Goal: Task Accomplishment & Management: Use online tool/utility

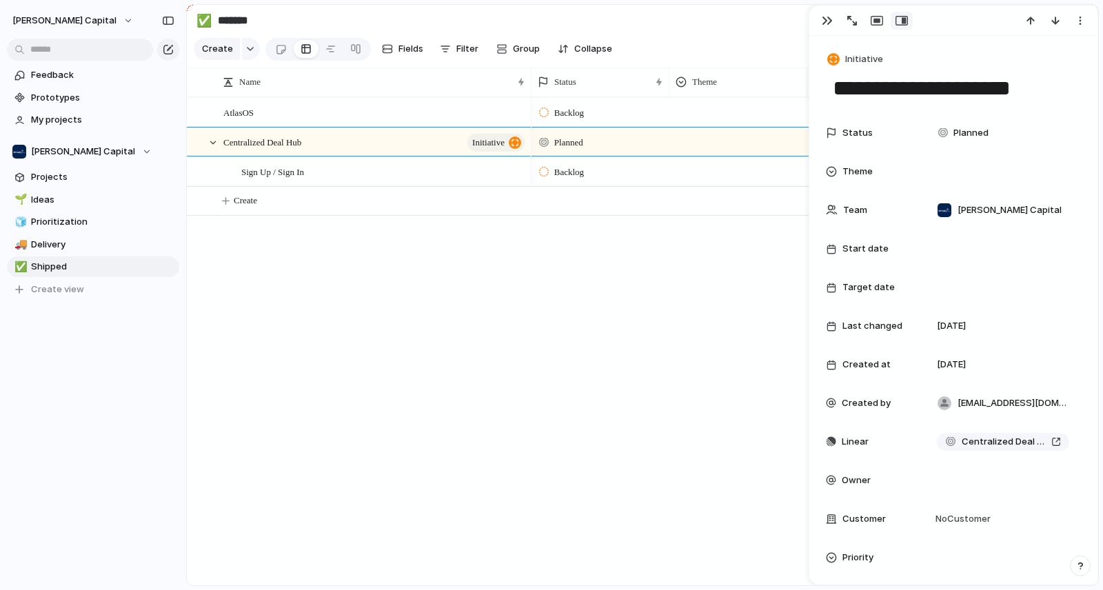
click at [314, 328] on div "AtlasOS Centralized Deal Hub initiative Sign Up / Sign In Backlog Planned Backl…" at bounding box center [642, 341] width 911 height 488
click at [210, 149] on div at bounding box center [213, 143] width 12 height 12
click at [507, 181] on div at bounding box center [513, 172] width 23 height 18
click at [371, 186] on div "Sign Up / Sign In" at bounding box center [383, 172] width 285 height 28
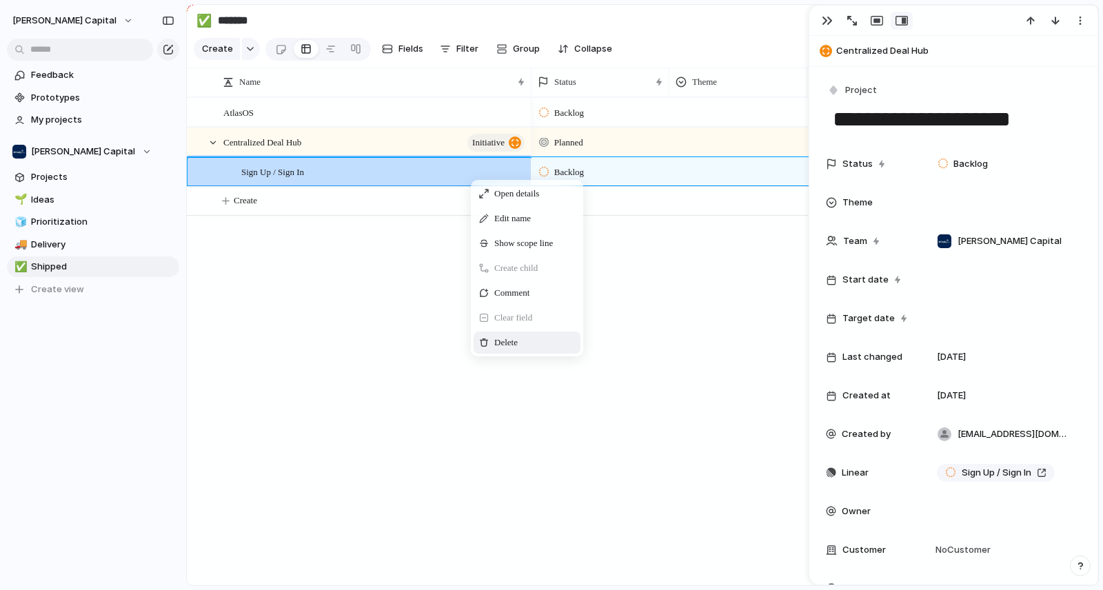
click at [539, 350] on span "Context Menu" at bounding box center [537, 343] width 6 height 14
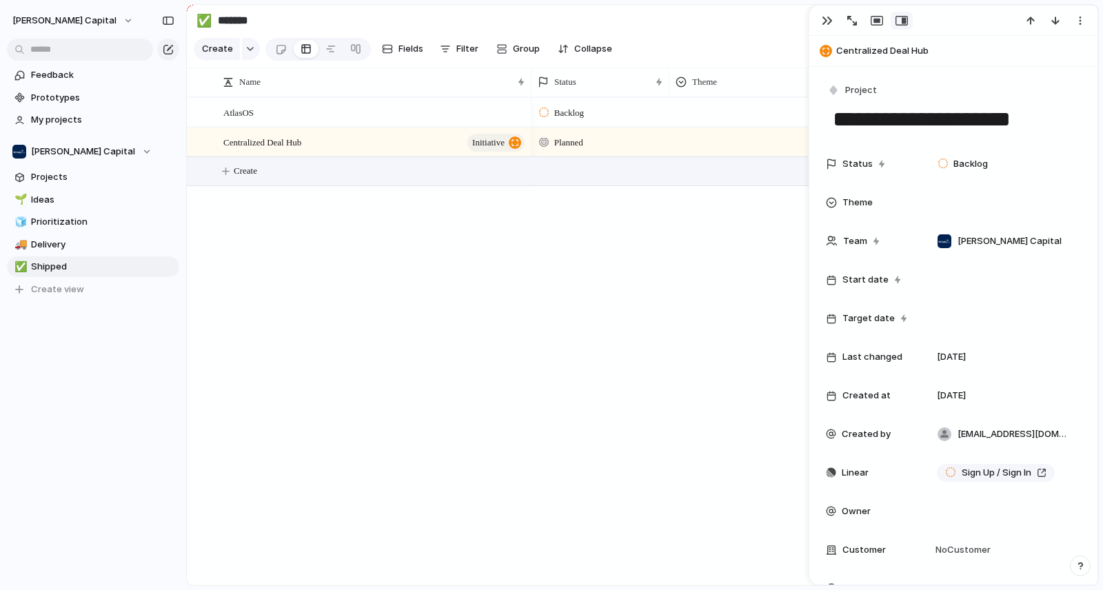
click at [266, 177] on button "Create" at bounding box center [660, 171] width 919 height 28
click at [247, 52] on div "button" at bounding box center [250, 49] width 10 height 6
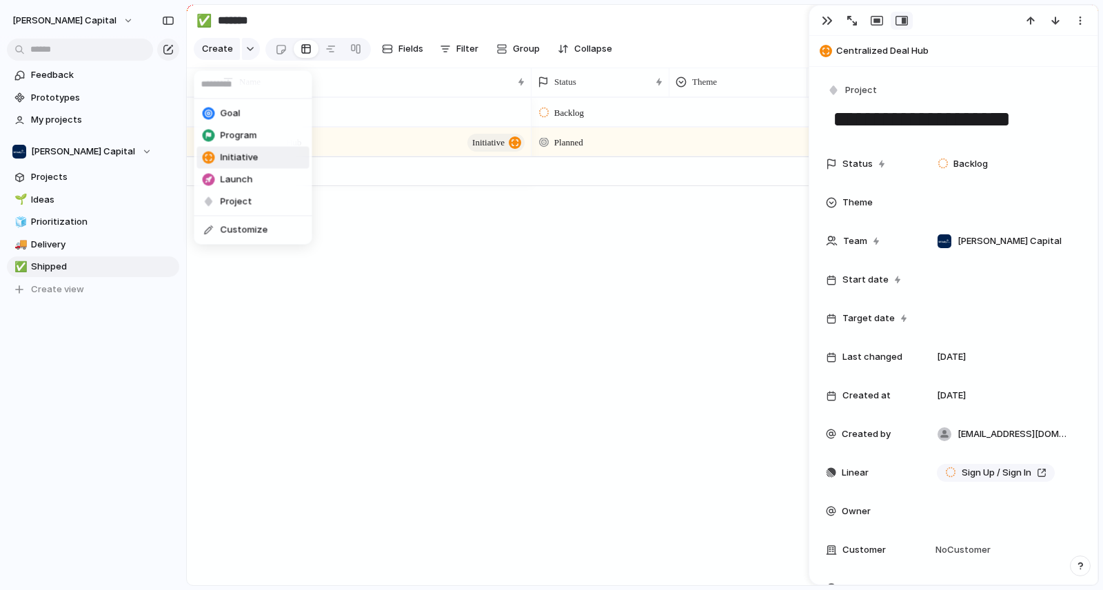
click at [249, 152] on span "Initiative" at bounding box center [240, 158] width 38 height 14
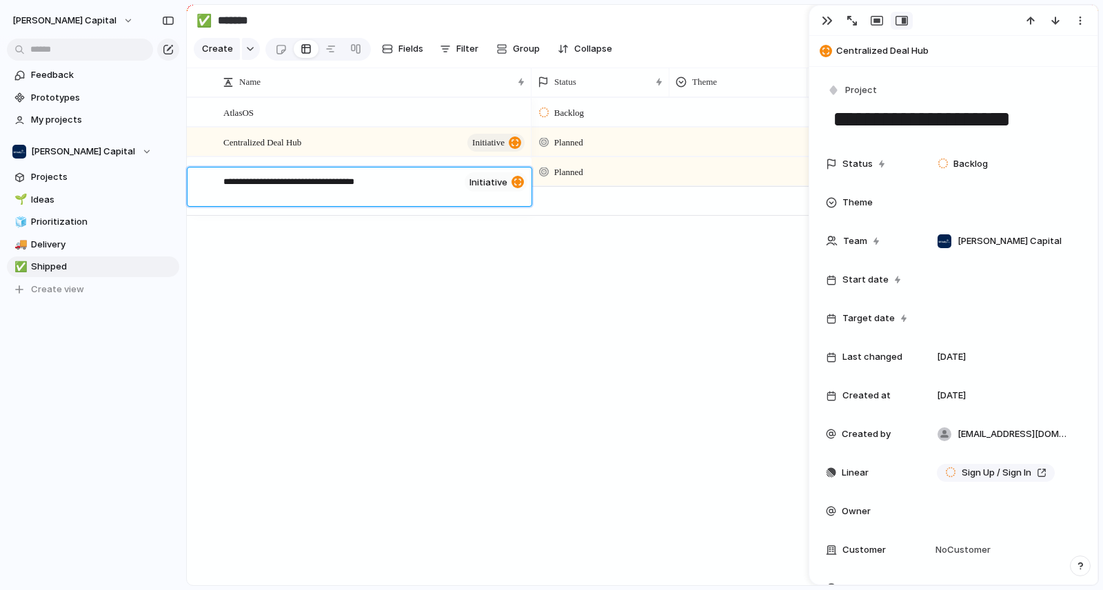
type textarea "**********"
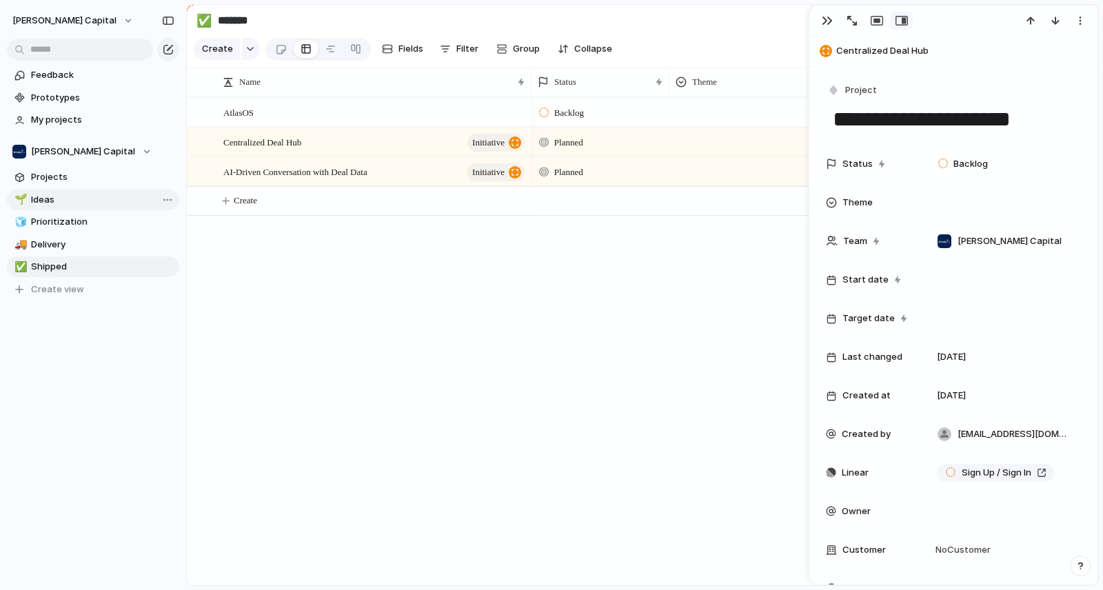
click at [121, 210] on link "🌱 Ideas" at bounding box center [93, 200] width 172 height 21
type input "*****"
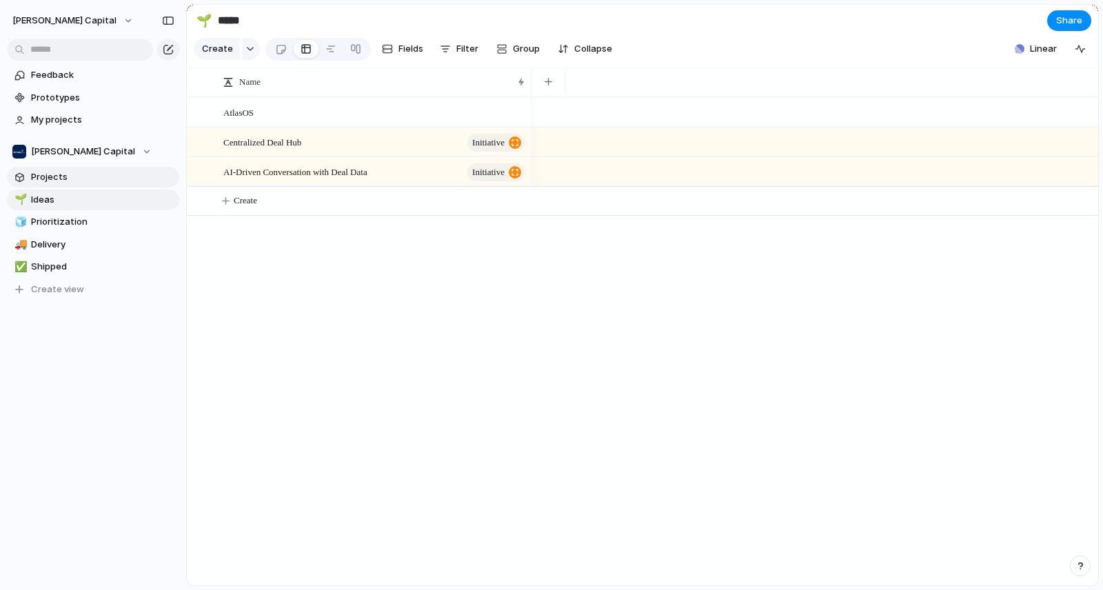
click at [117, 182] on span "Projects" at bounding box center [102, 177] width 143 height 14
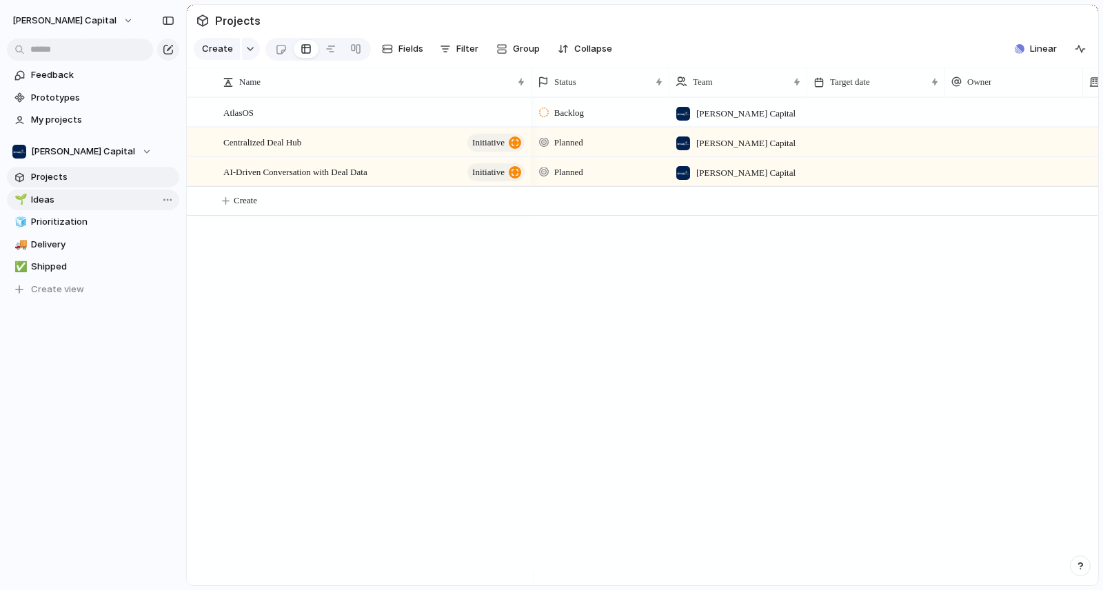
click at [115, 202] on span "Ideas" at bounding box center [102, 200] width 143 height 14
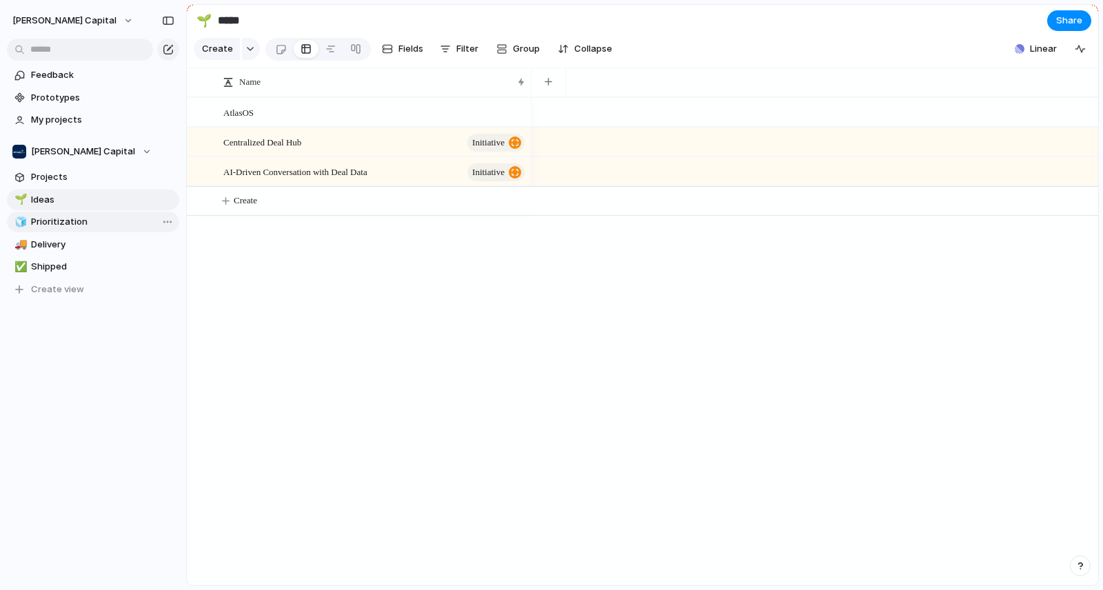
click at [109, 227] on span "Prioritization" at bounding box center [102, 222] width 143 height 14
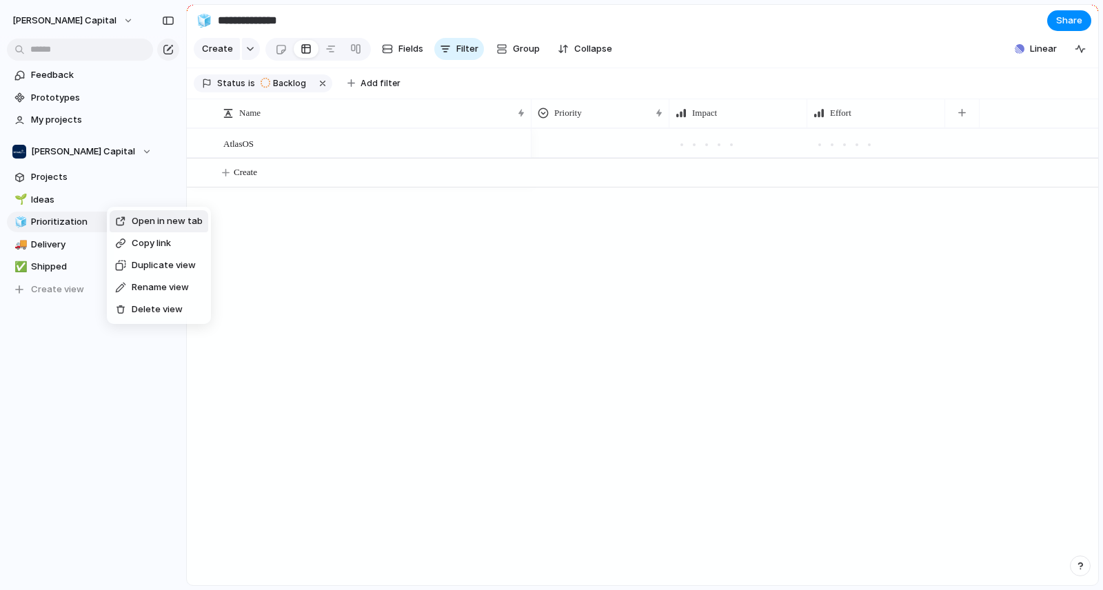
click at [97, 196] on div "Open in new tab Copy link Duplicate view Rename view Delete view" at bounding box center [551, 295] width 1103 height 590
click at [99, 194] on span "Ideas" at bounding box center [102, 200] width 143 height 14
type input "*****"
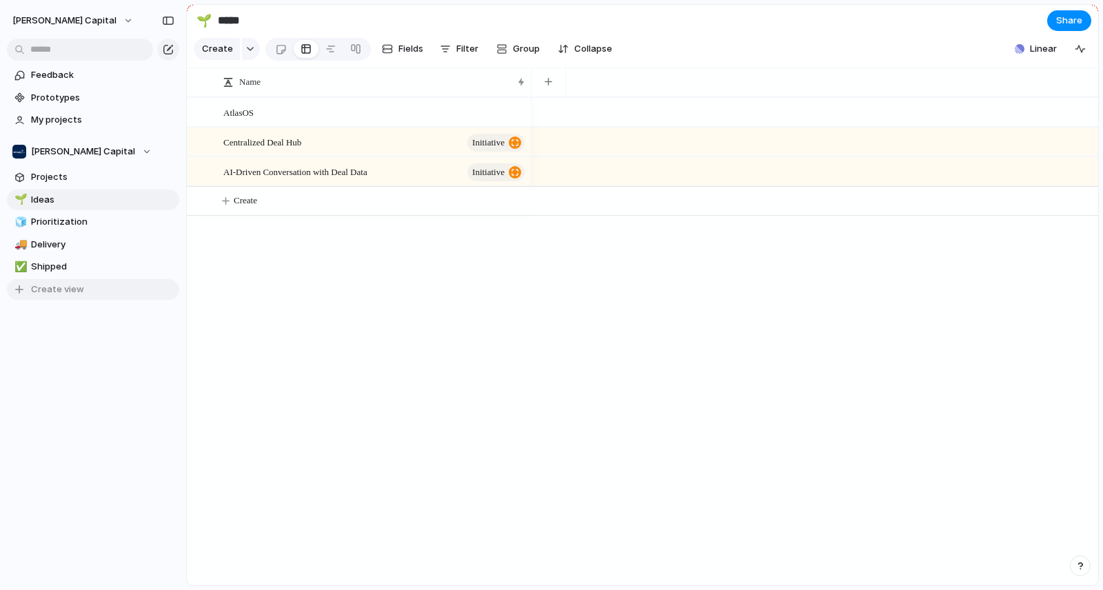
click at [92, 285] on button "Create view" at bounding box center [93, 289] width 172 height 21
drag, startPoint x: 87, startPoint y: 334, endPoint x: 75, endPoint y: 305, distance: 31.9
click at [87, 333] on div "Feedback Prototypes My projects [PERSON_NAME] Capital Projects 🌱 Ideas 🧊 Priori…" at bounding box center [93, 217] width 186 height 434
click at [76, 291] on span "New view" at bounding box center [102, 290] width 143 height 14
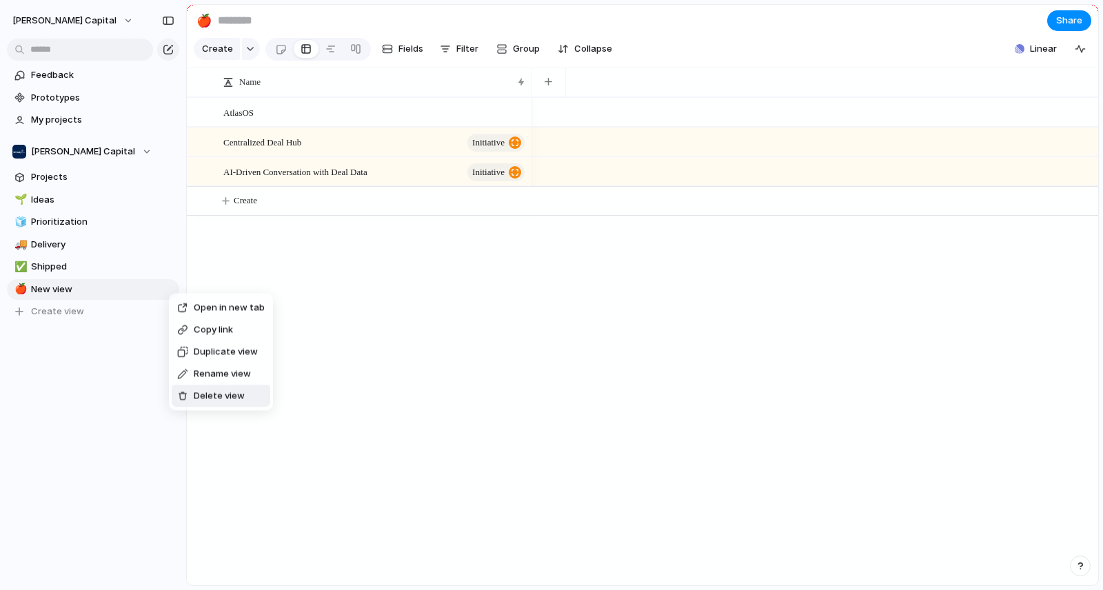
click at [233, 396] on span "Delete view" at bounding box center [219, 397] width 51 height 14
type input "*******"
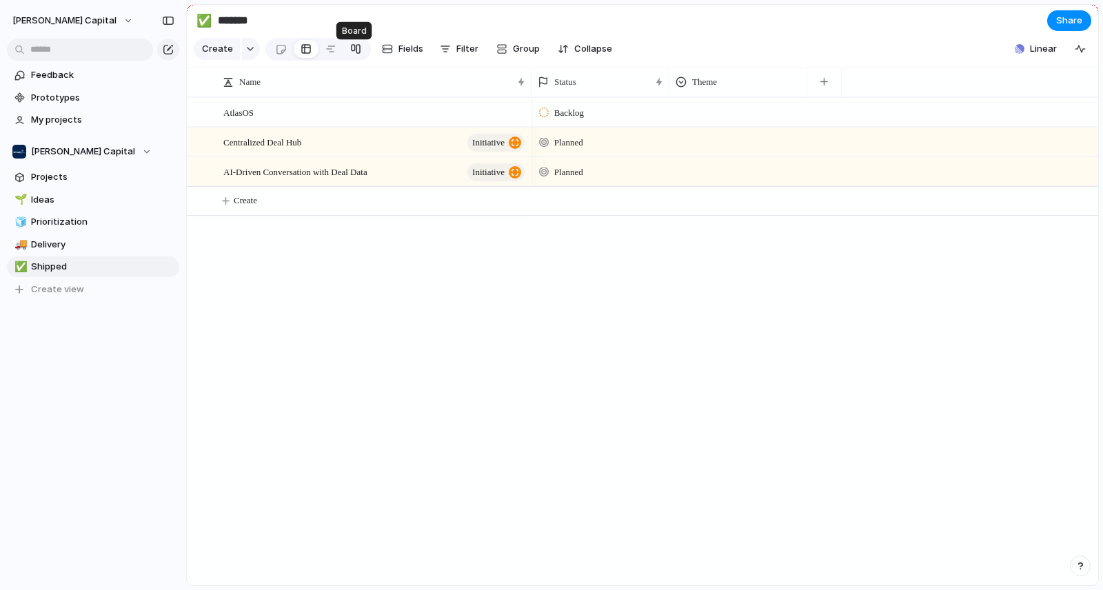
click at [350, 53] on div at bounding box center [355, 49] width 11 height 22
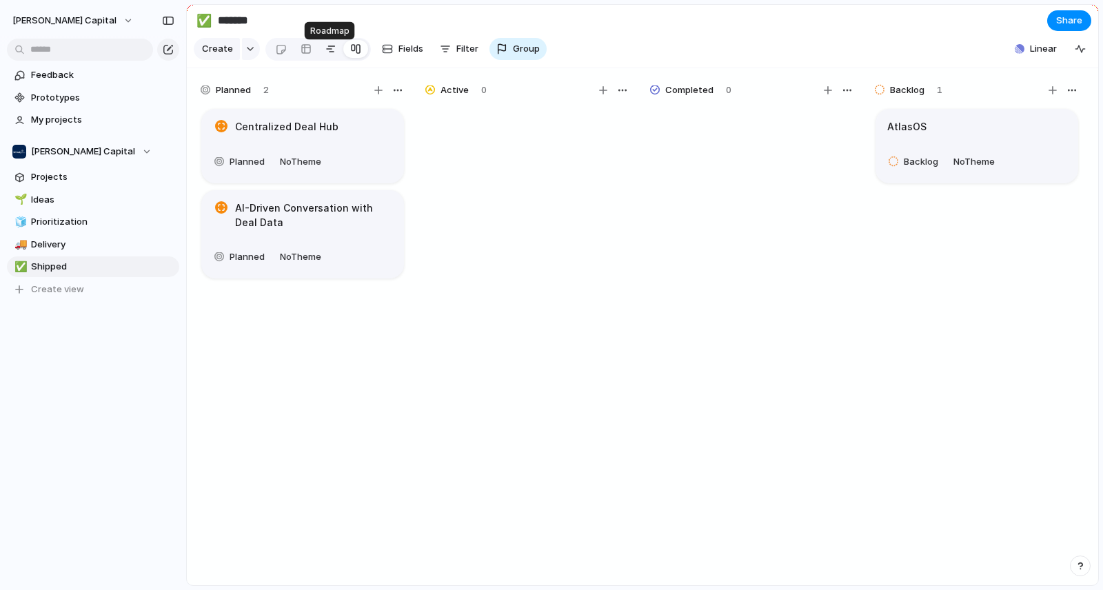
click at [338, 53] on link at bounding box center [331, 49] width 25 height 22
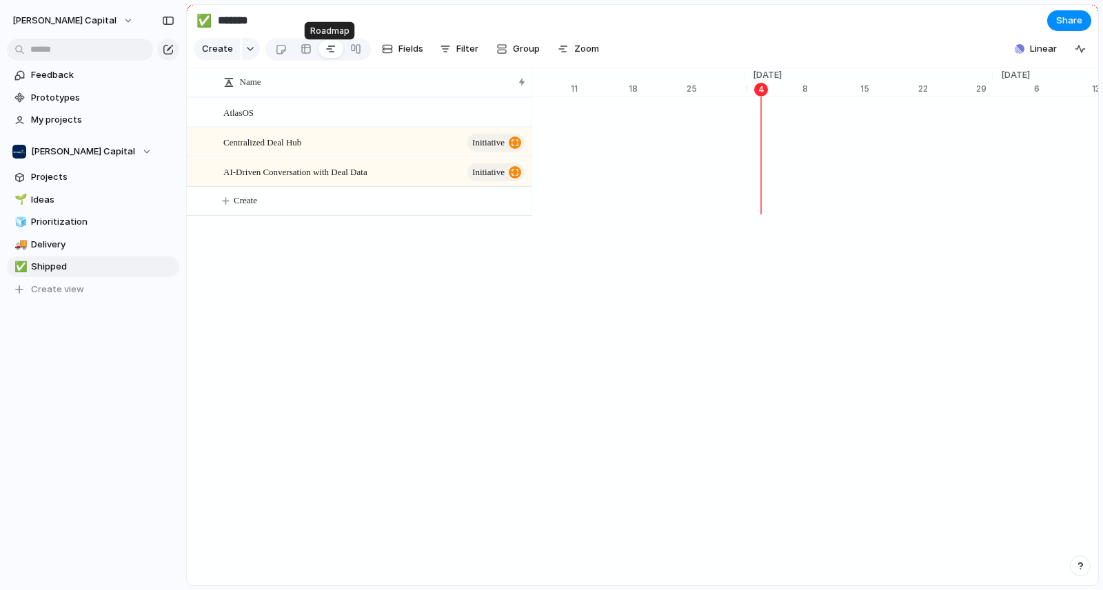
scroll to position [0, 8855]
click at [301, 54] on div at bounding box center [306, 49] width 11 height 22
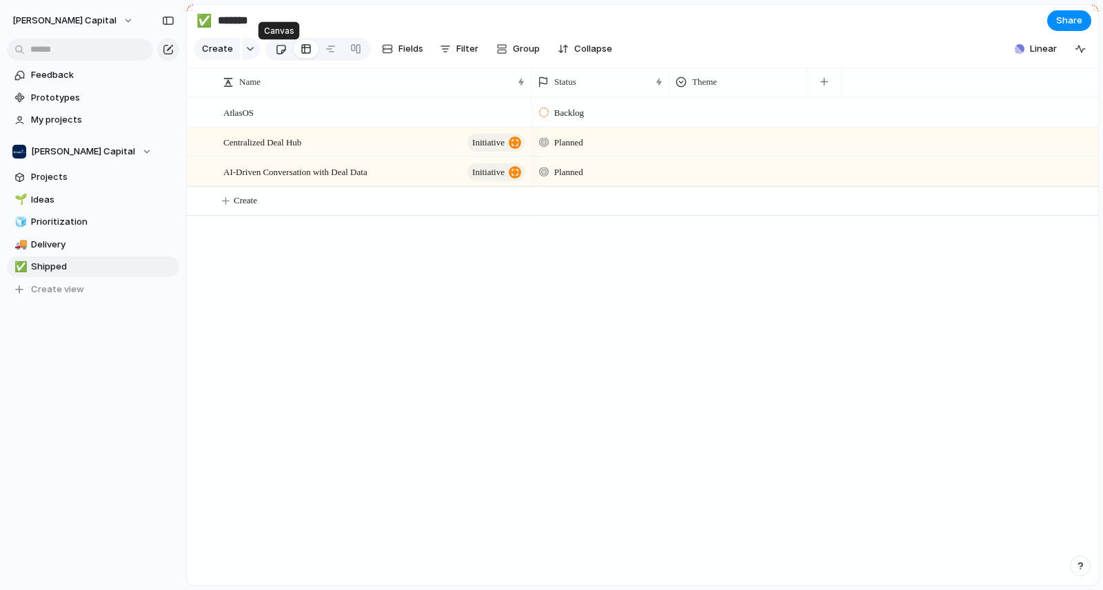
click at [282, 55] on div at bounding box center [281, 49] width 12 height 23
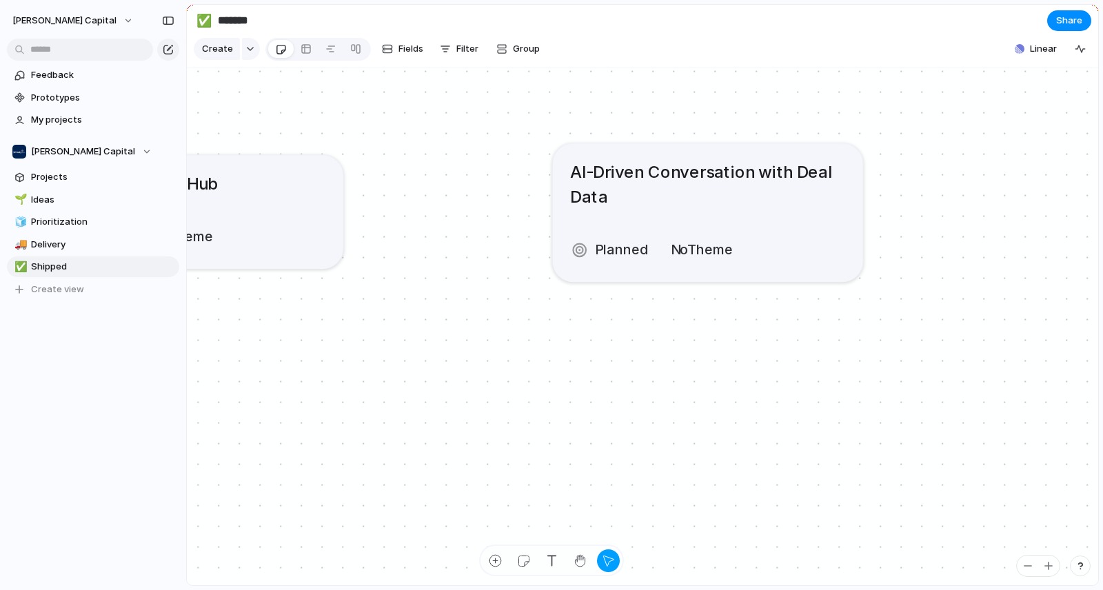
drag, startPoint x: 595, startPoint y: 252, endPoint x: 725, endPoint y: 243, distance: 129.9
click at [745, 240] on article "AI-Driven Conversation with Deal Data Planned No Theme" at bounding box center [708, 212] width 310 height 139
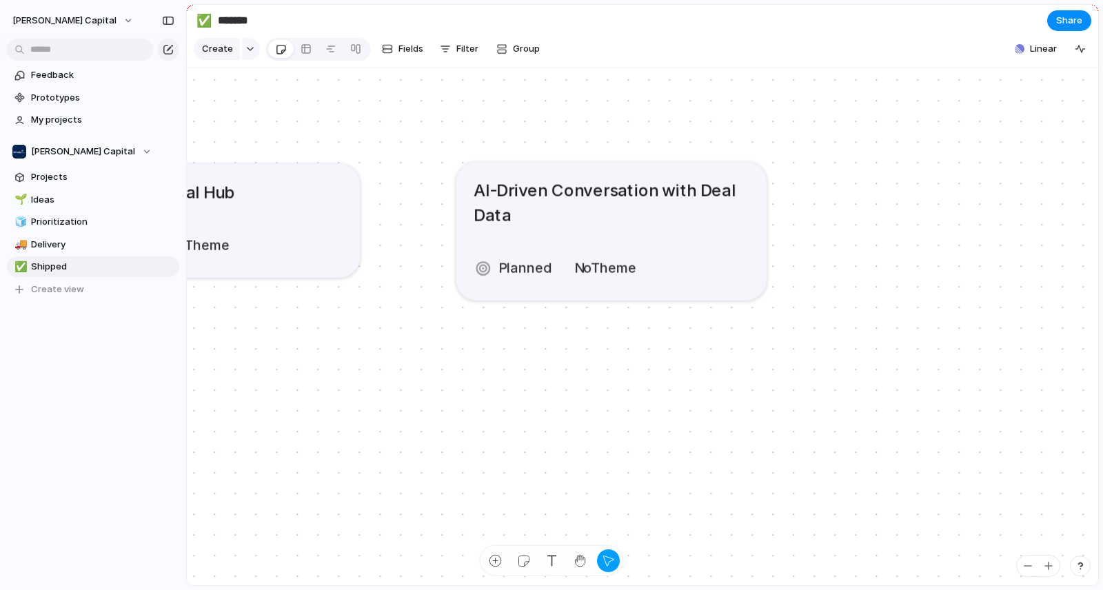
drag, startPoint x: 661, startPoint y: 243, endPoint x: 550, endPoint y: 253, distance: 111.4
click at [550, 253] on article "AI-Driven Conversation with Deal Data Planned No Theme" at bounding box center [611, 230] width 310 height 139
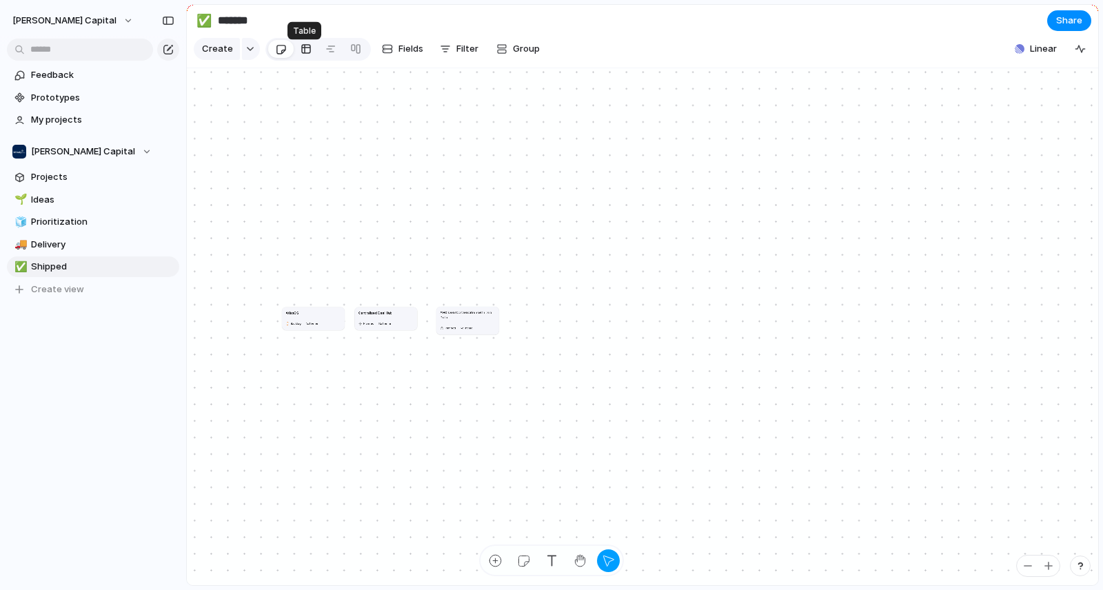
click at [304, 56] on div at bounding box center [306, 49] width 11 height 22
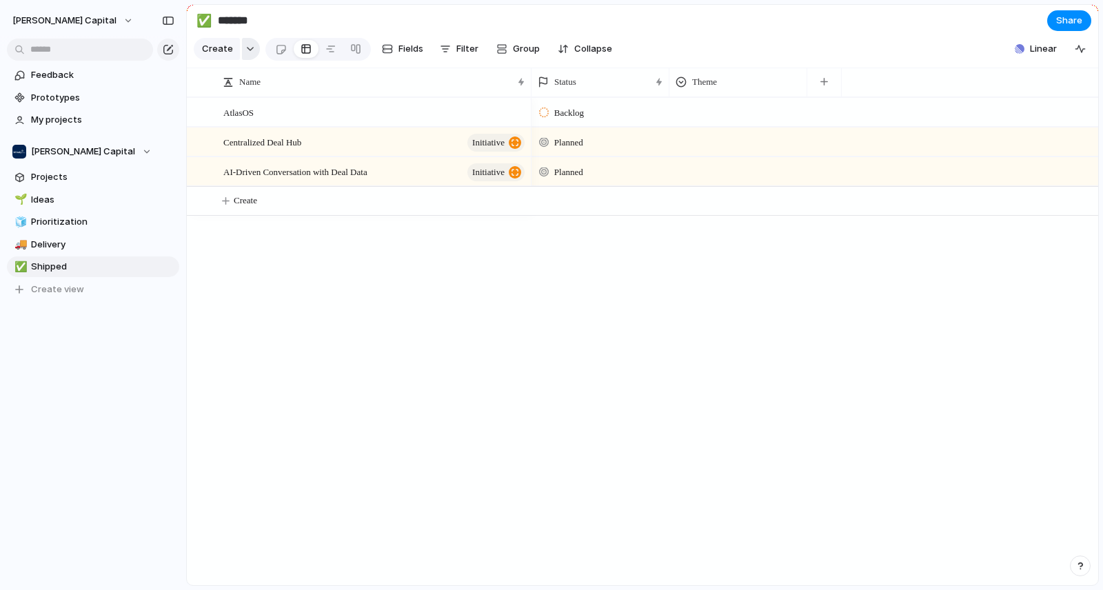
click at [254, 57] on button "button" at bounding box center [251, 49] width 18 height 22
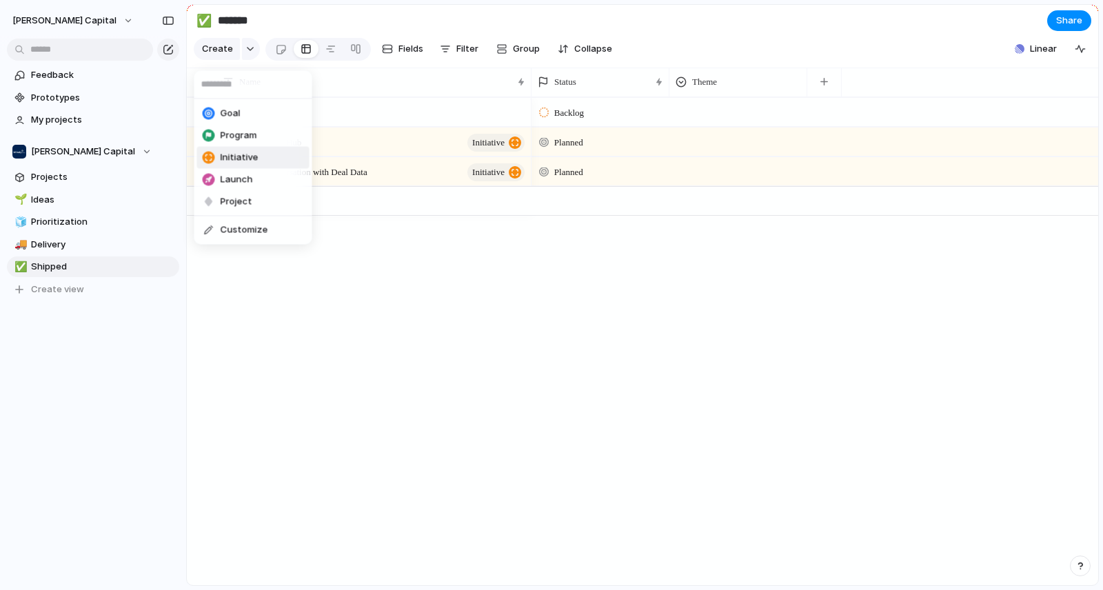
click at [265, 162] on li "Initiative" at bounding box center [253, 158] width 112 height 22
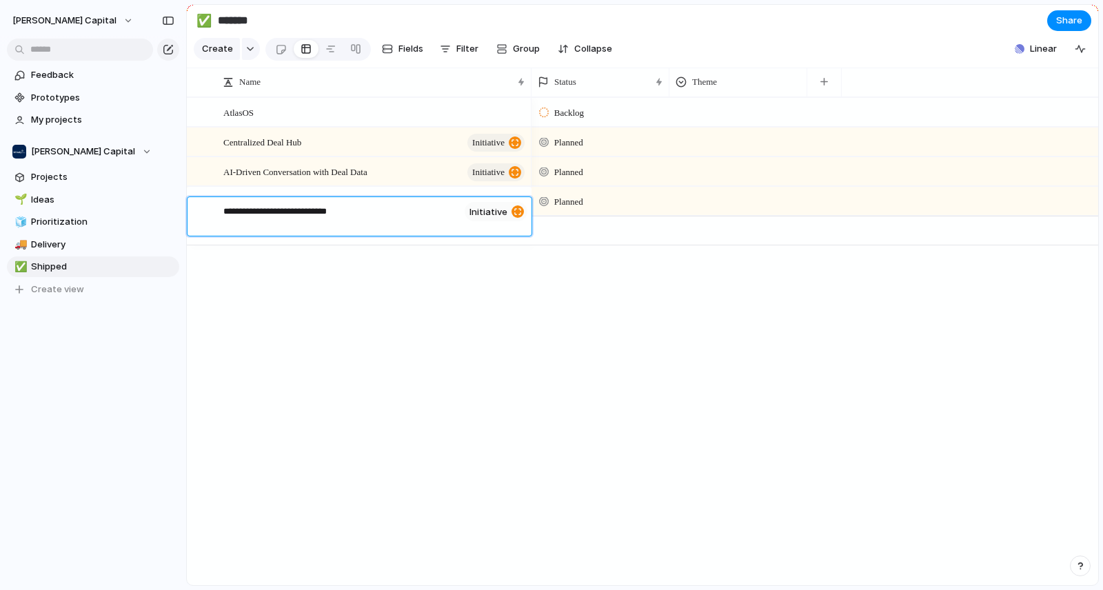
type textarea "**********"
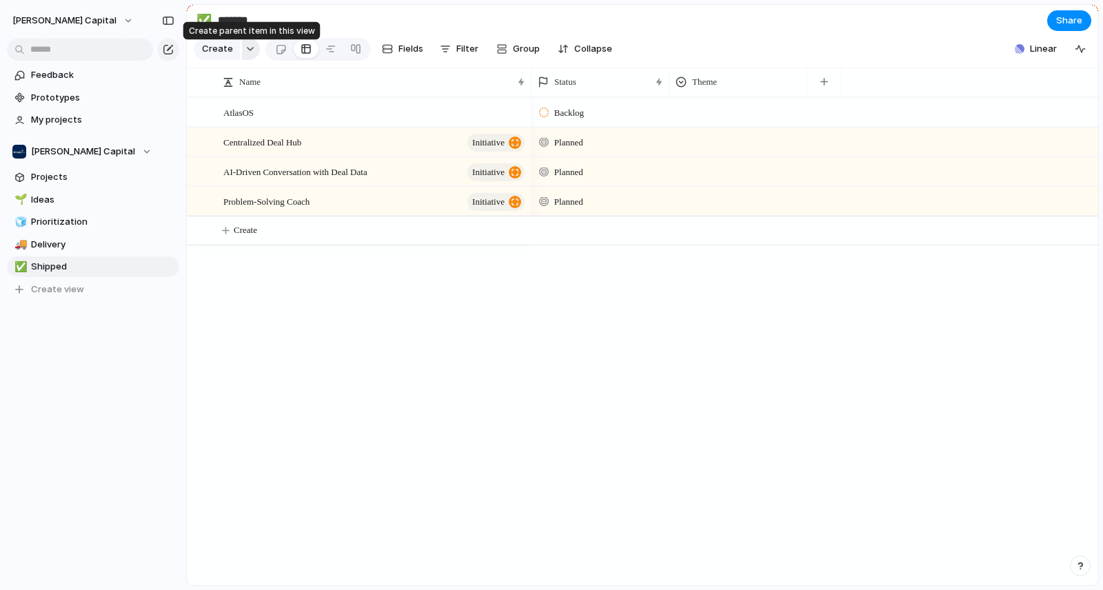
click at [246, 52] on div "button" at bounding box center [250, 49] width 10 height 6
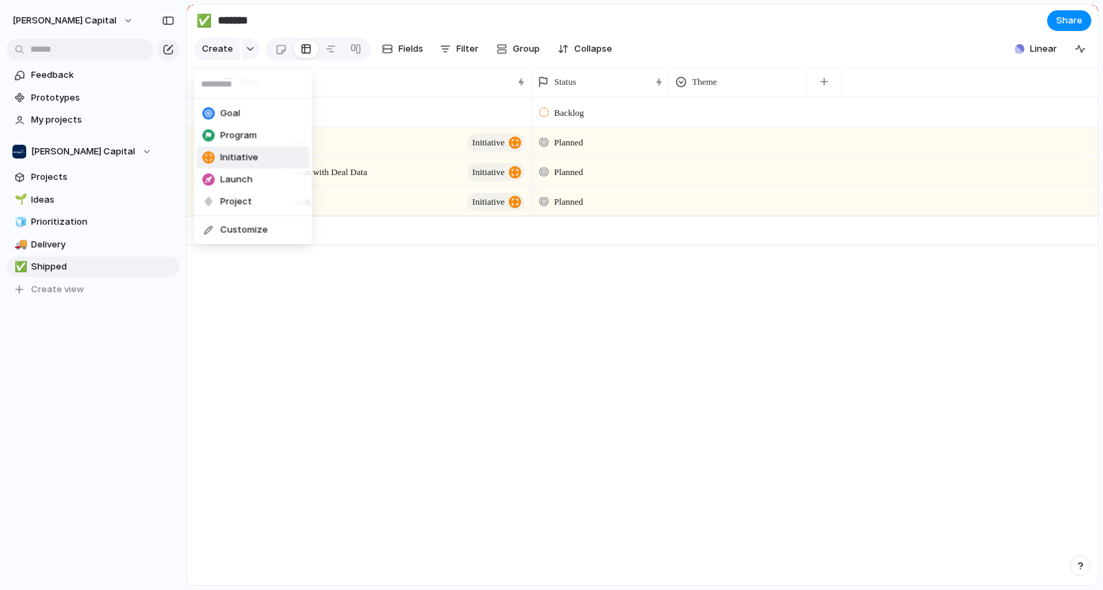
click at [260, 152] on li "Initiative" at bounding box center [253, 158] width 112 height 22
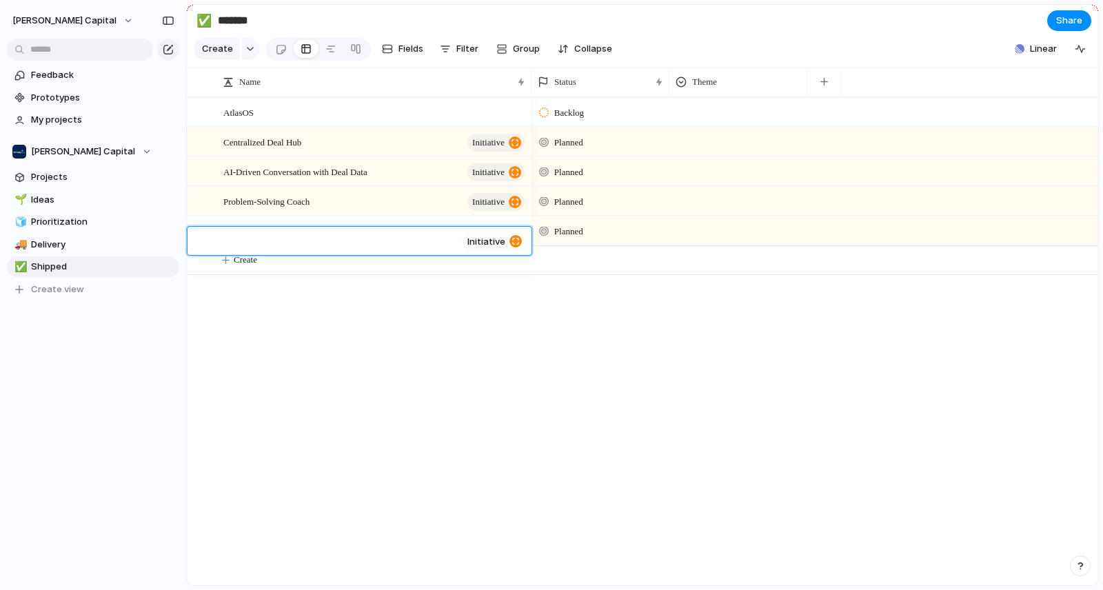
paste textarea "**********"
type textarea "**********"
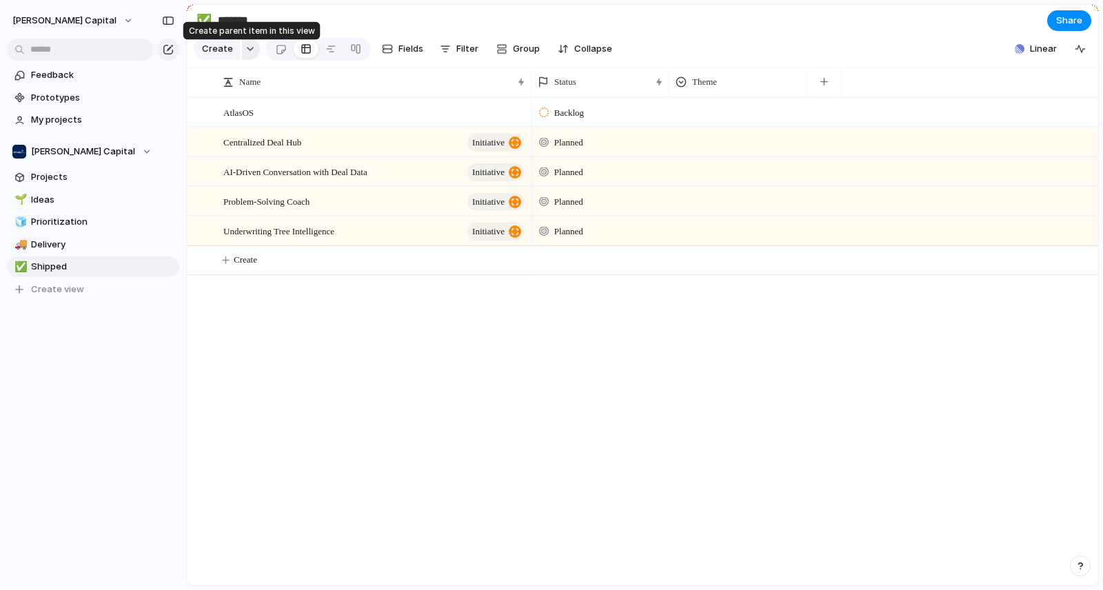
click at [248, 51] on div "button" at bounding box center [250, 49] width 10 height 6
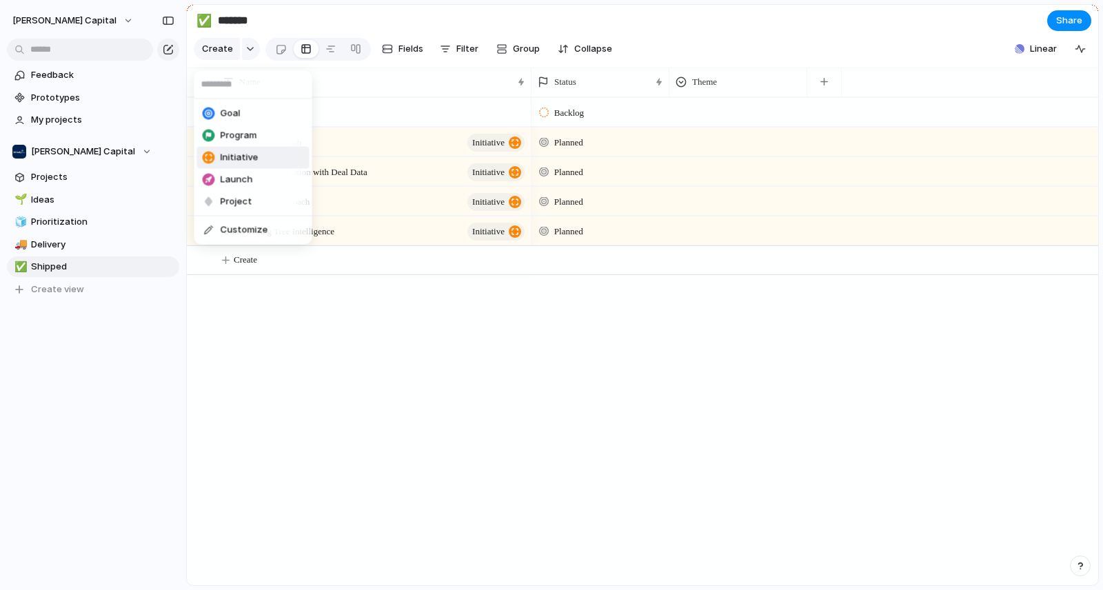
click at [259, 158] on li "Initiative" at bounding box center [253, 158] width 112 height 22
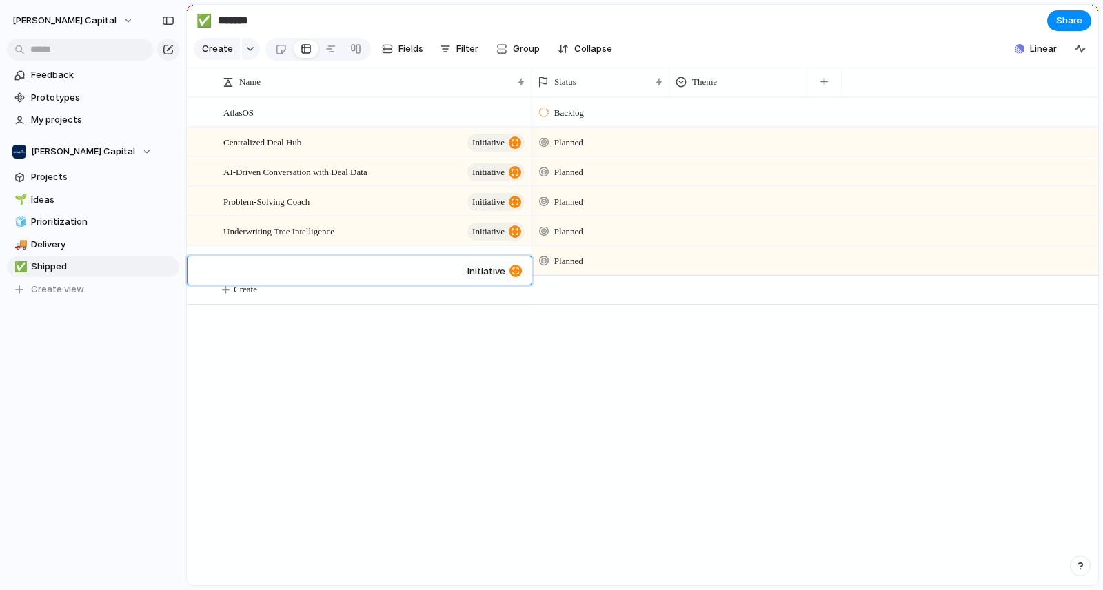
paste textarea "**********"
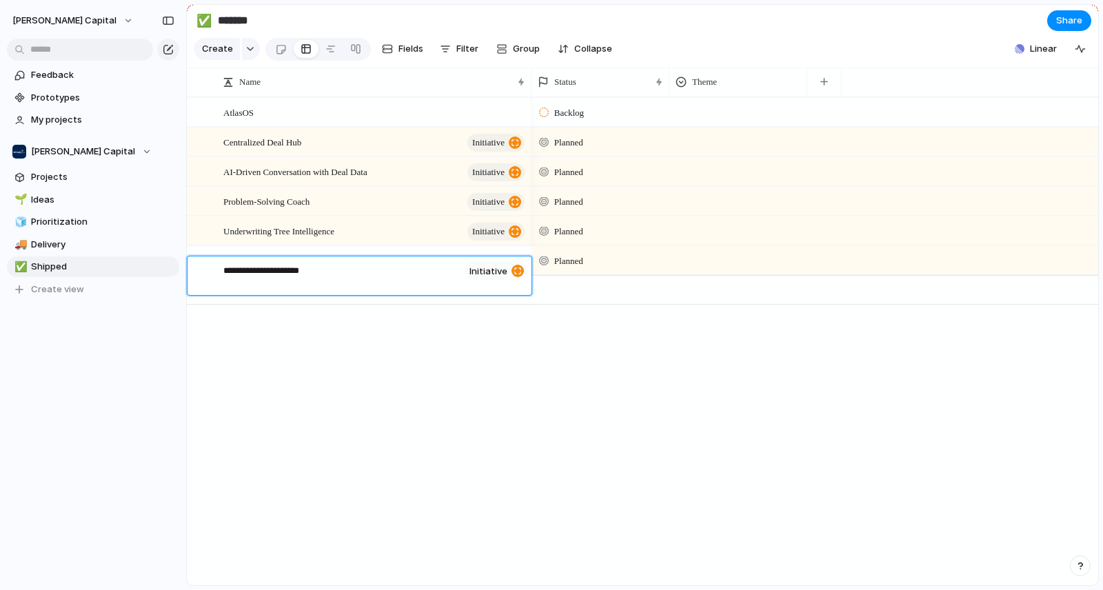
type textarea "**********"
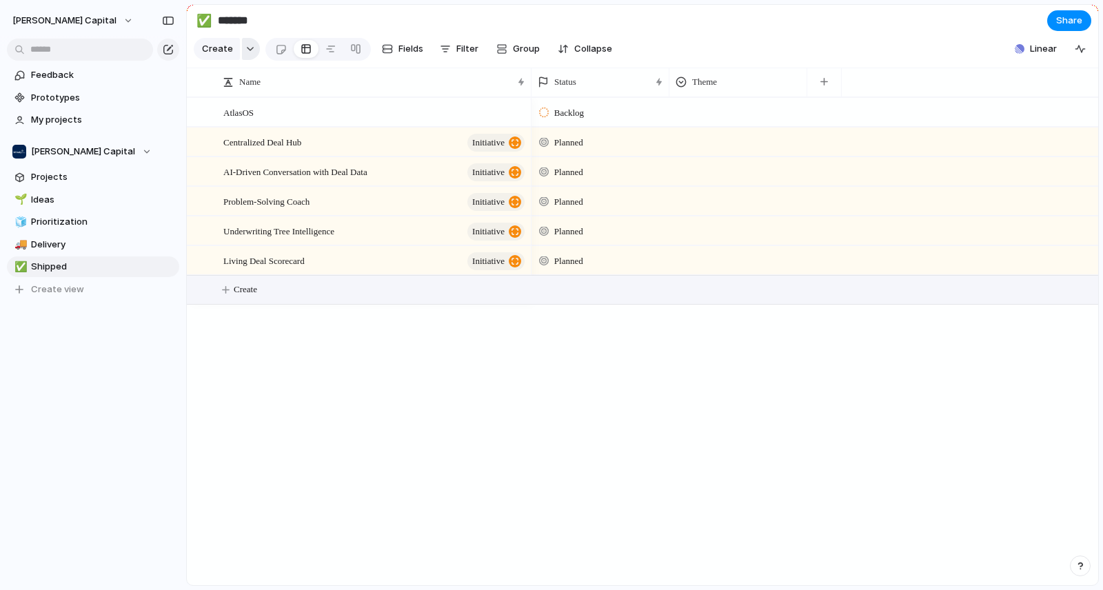
click at [245, 51] on div "button" at bounding box center [250, 49] width 10 height 6
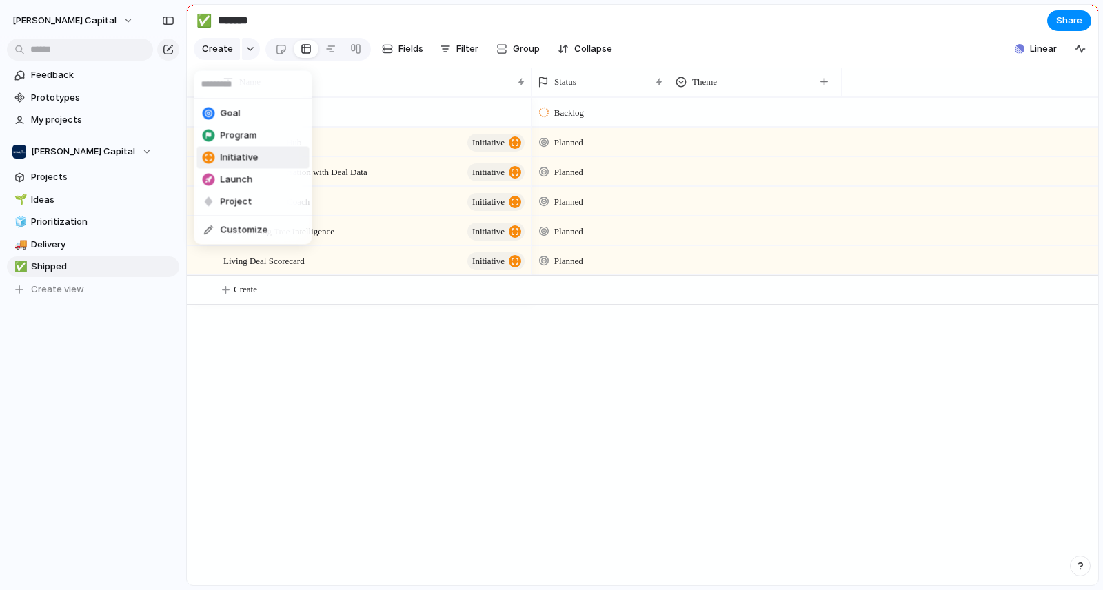
click at [251, 151] on span "Initiative" at bounding box center [240, 158] width 38 height 14
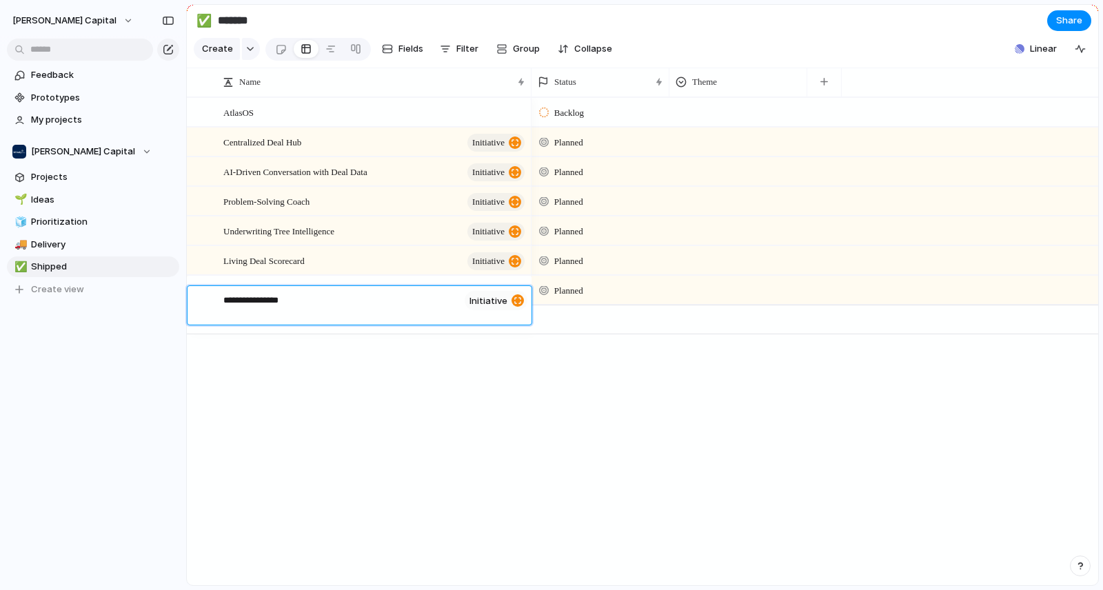
type textarea "**********"
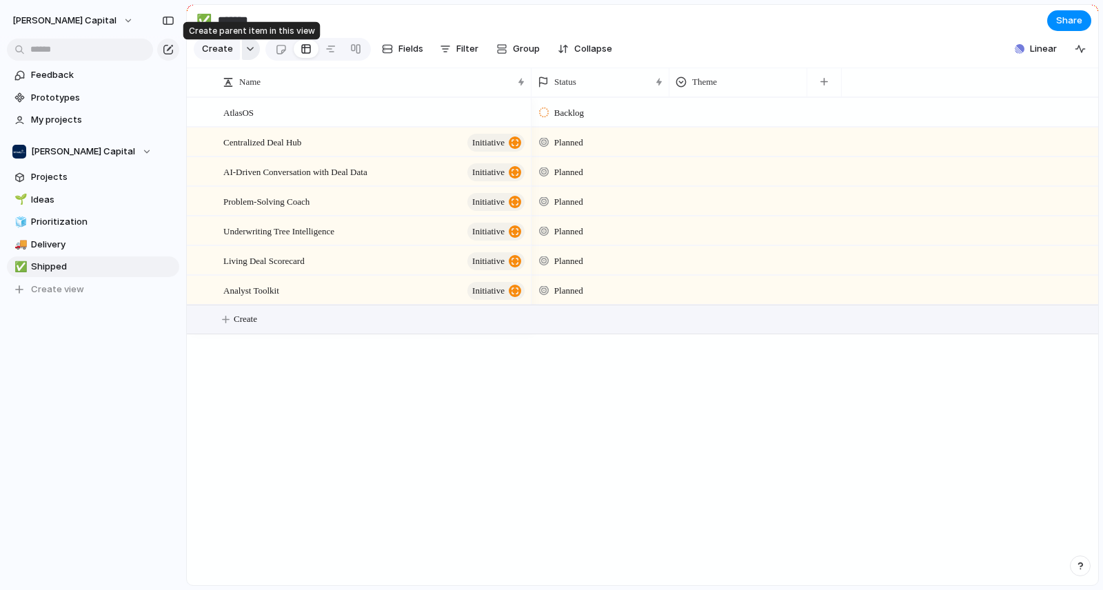
click at [245, 52] on div "button" at bounding box center [250, 49] width 10 height 6
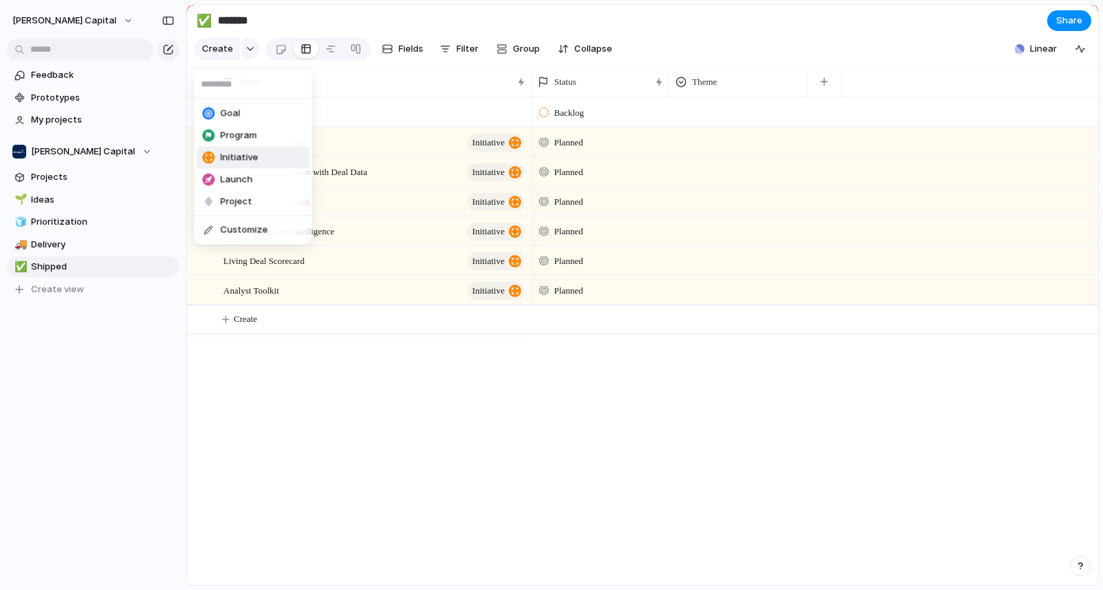
click at [240, 163] on span "Initiative" at bounding box center [240, 158] width 38 height 14
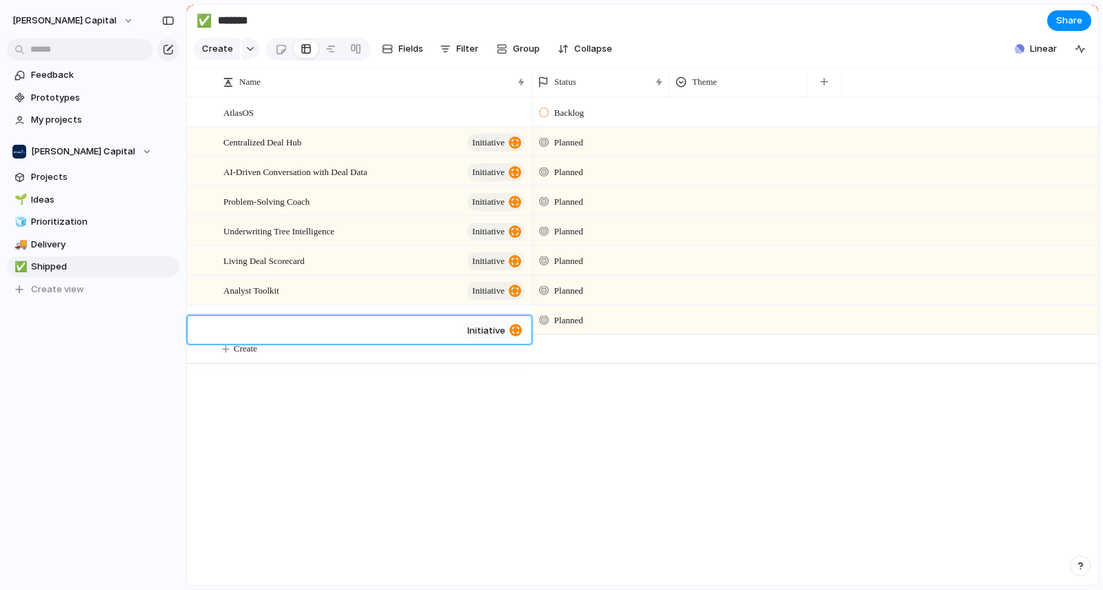
type textarea "**********"
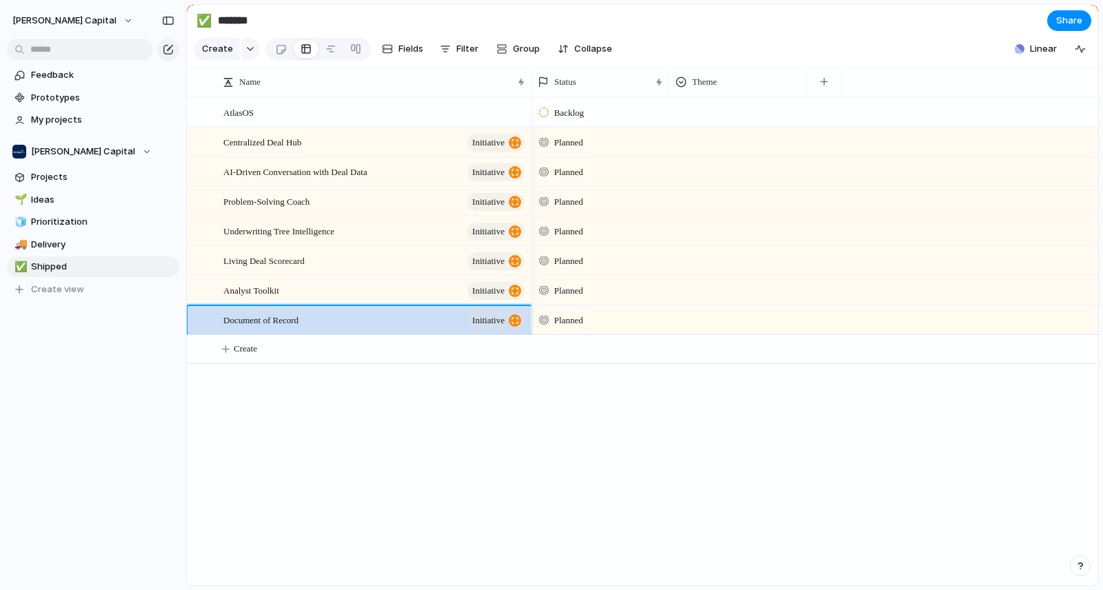
click at [525, 444] on div "AtlasOS Centralized Deal Hub initiative AI-Driven Conversation with Deal Data i…" at bounding box center [642, 341] width 911 height 488
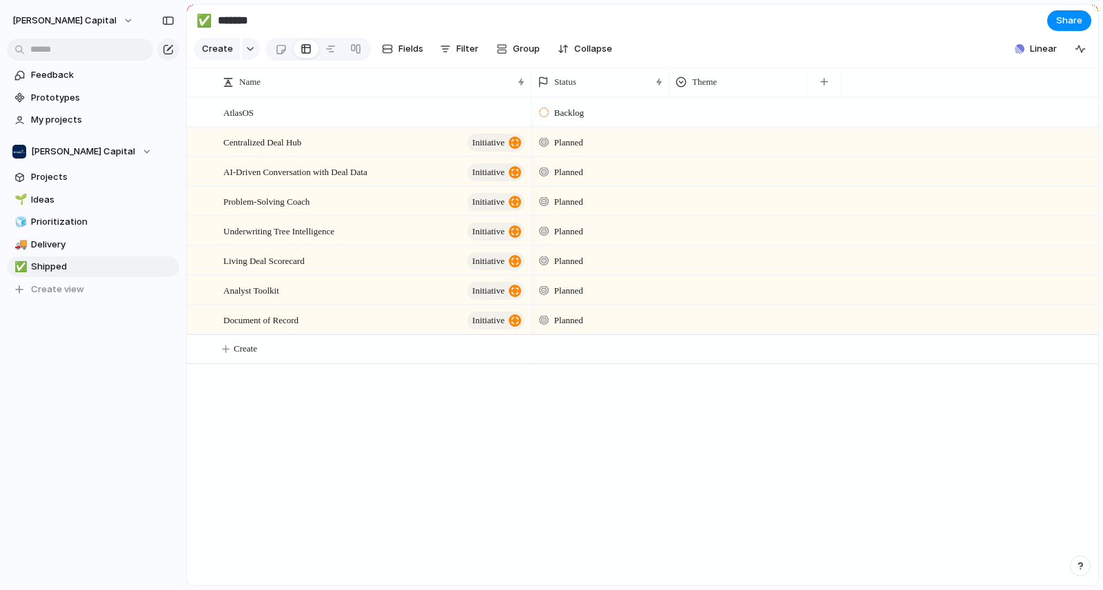
click at [382, 157] on div "Centralized Deal Hub initiative" at bounding box center [374, 142] width 303 height 28
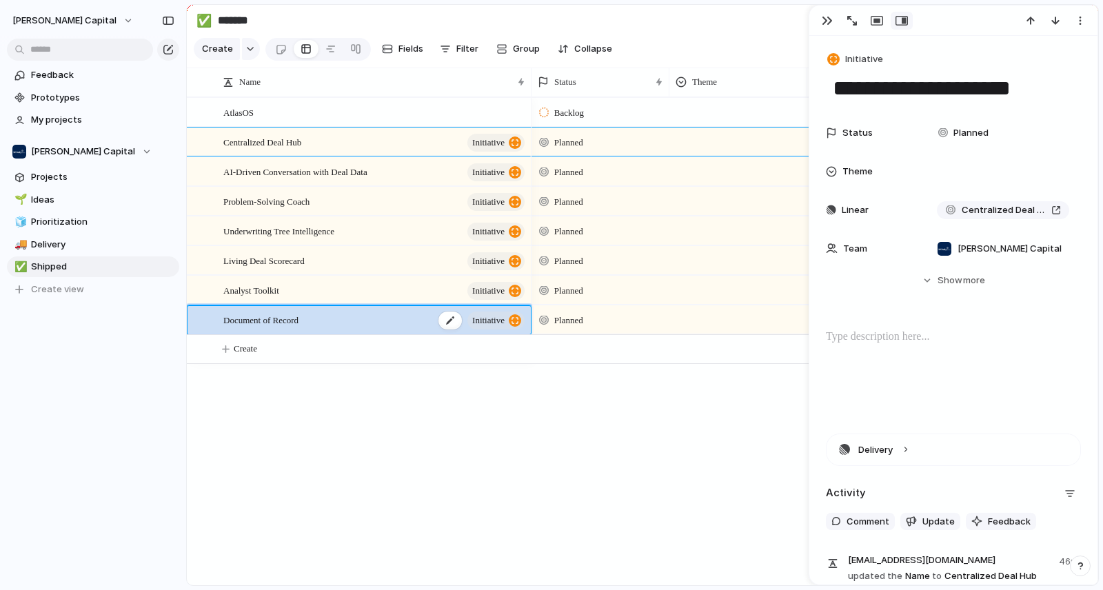
click at [409, 334] on div "Document of Record initiative" at bounding box center [374, 320] width 303 height 28
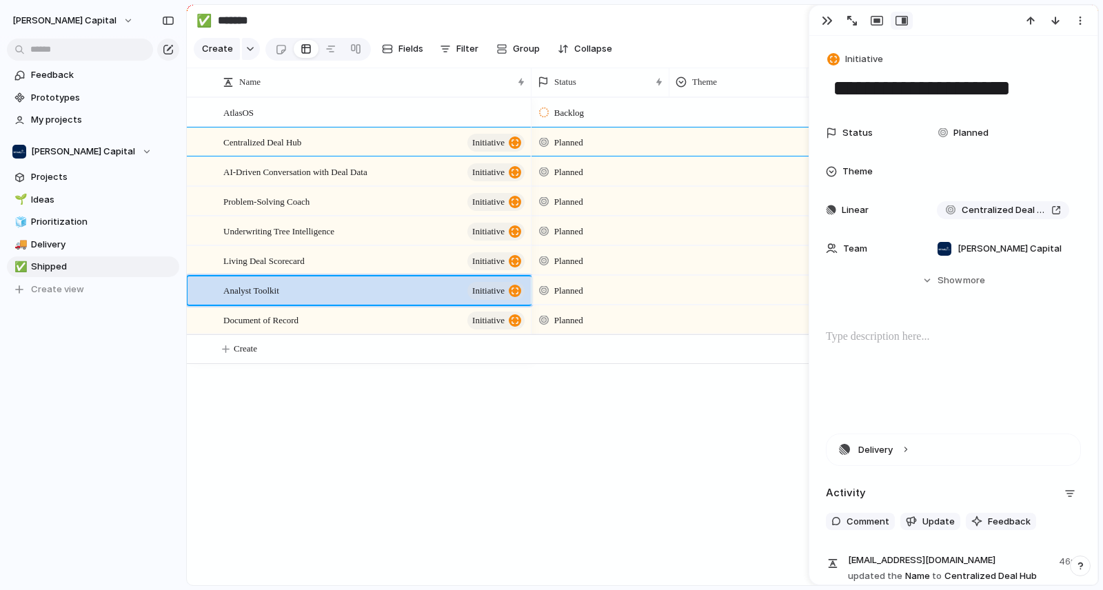
click at [405, 299] on div "Analyst Toolkit initiative" at bounding box center [374, 290] width 303 height 28
click at [399, 275] on div "Living Deal Scorecard initiative" at bounding box center [374, 261] width 303 height 28
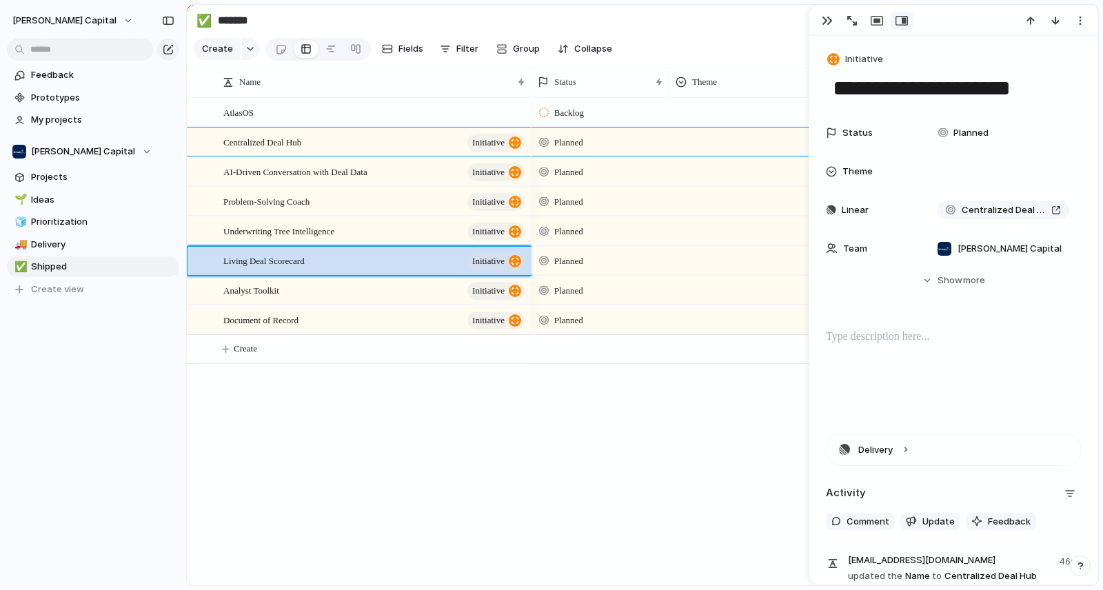
click at [923, 274] on button "Hide Show more" at bounding box center [953, 280] width 255 height 25
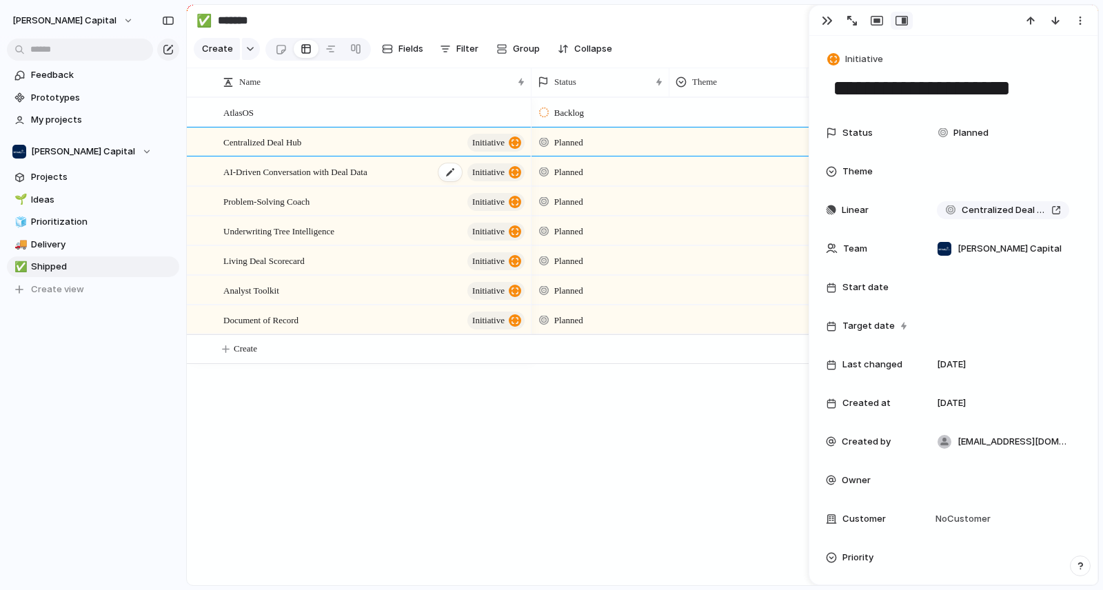
click at [393, 183] on div "AI-Driven Conversation with Deal Data initiative" at bounding box center [374, 172] width 303 height 28
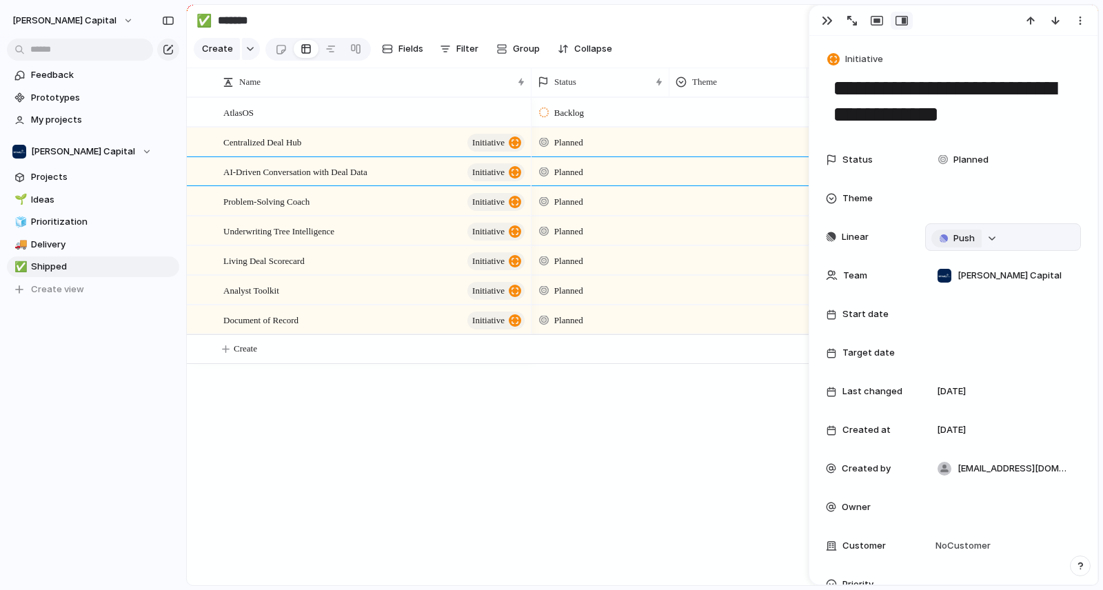
click at [966, 243] on span "Push" at bounding box center [964, 239] width 21 height 14
click at [401, 216] on div "Problem-Solving Coach initiative" at bounding box center [374, 202] width 303 height 28
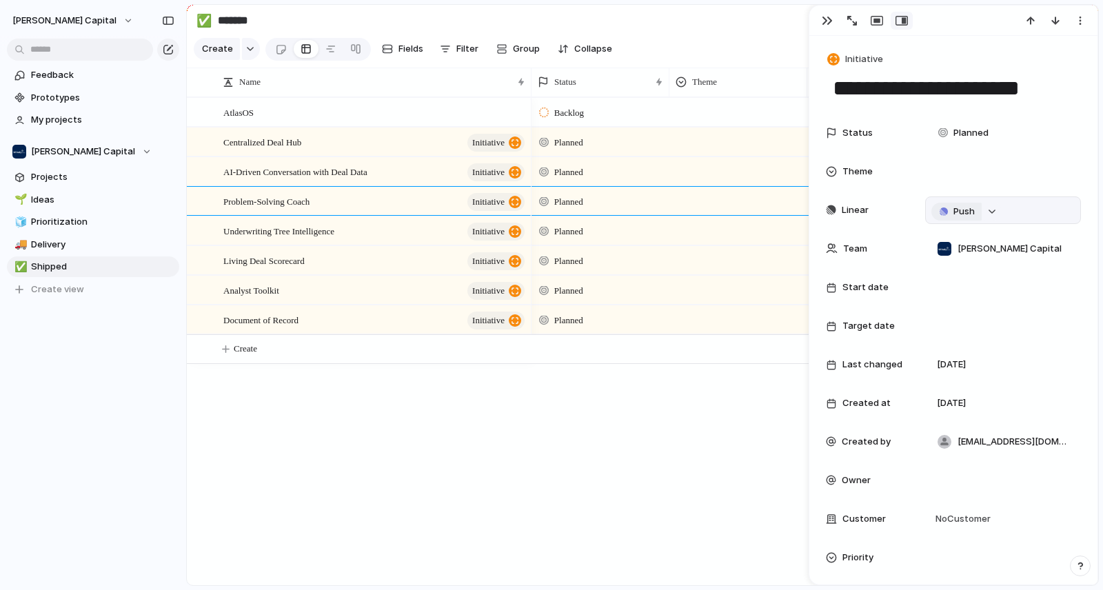
click at [955, 209] on span "Push" at bounding box center [964, 212] width 21 height 14
click at [375, 242] on div "Underwriting Tree Intelligence initiative" at bounding box center [374, 231] width 303 height 28
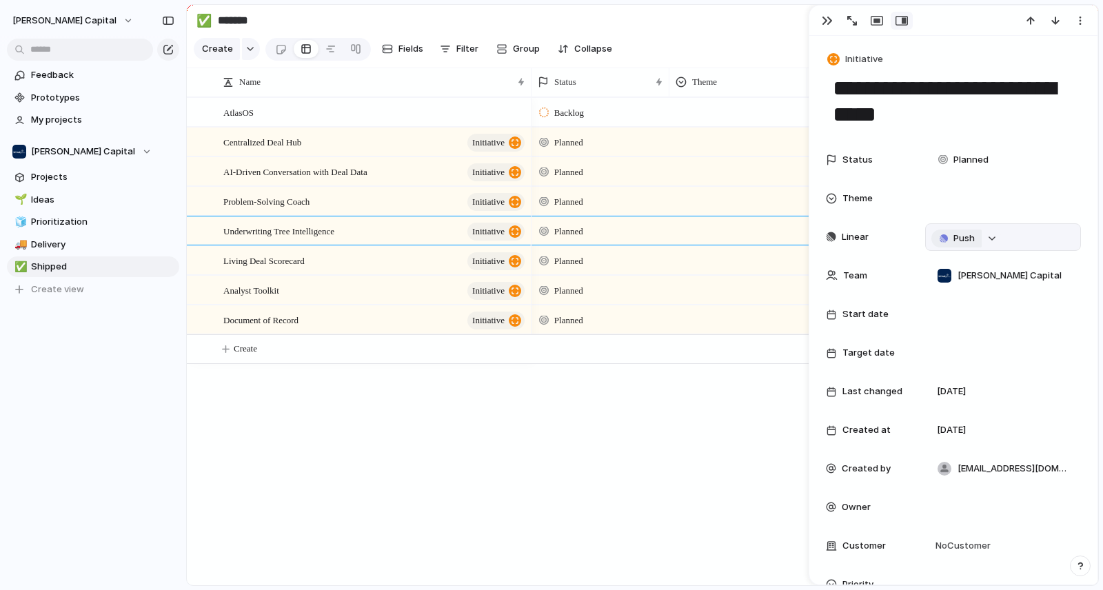
click at [945, 238] on div "button" at bounding box center [944, 238] width 8 height 8
click at [383, 274] on div "Living Deal Scorecard initiative" at bounding box center [374, 261] width 303 height 28
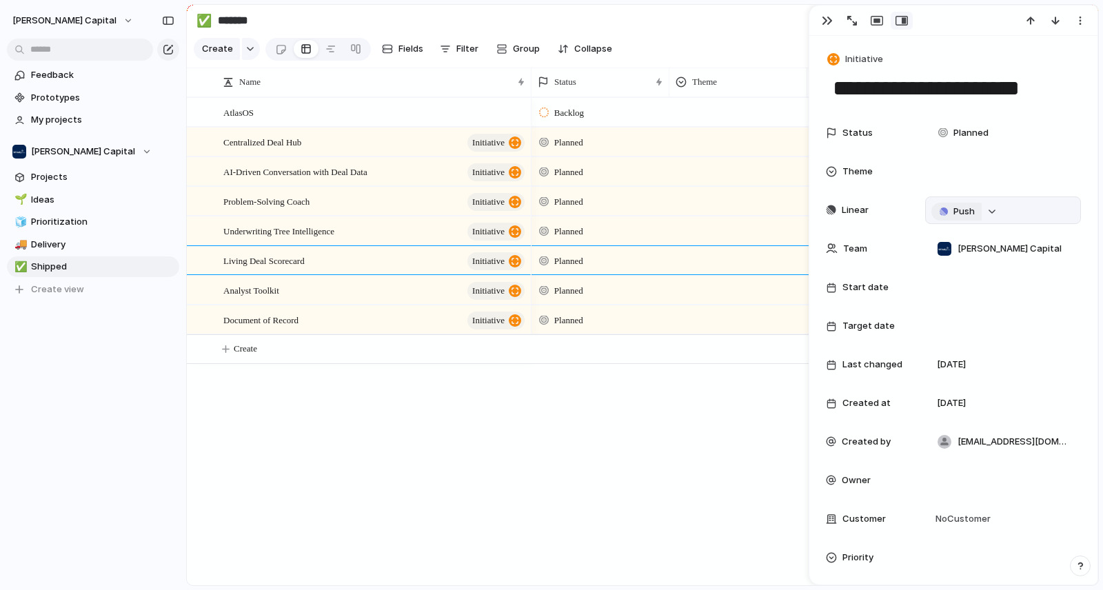
click at [947, 207] on button "Push" at bounding box center [956, 212] width 50 height 18
click at [325, 299] on div "Analyst Toolkit initiative" at bounding box center [374, 290] width 303 height 28
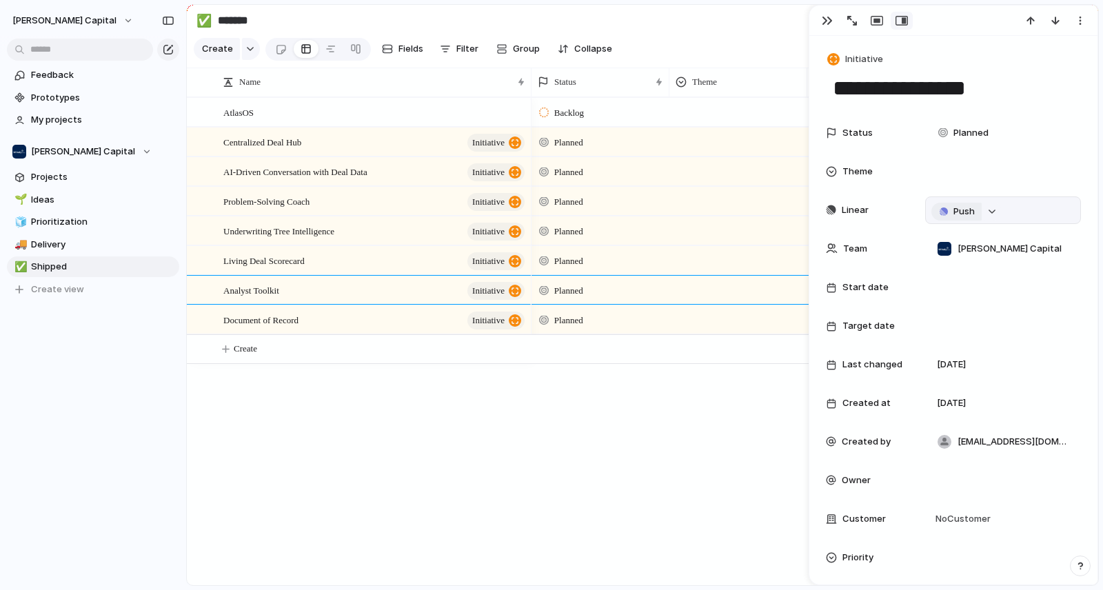
click at [946, 211] on div "button" at bounding box center [944, 212] width 8 height 8
click at [336, 332] on div "Document of Record initiative" at bounding box center [374, 320] width 303 height 28
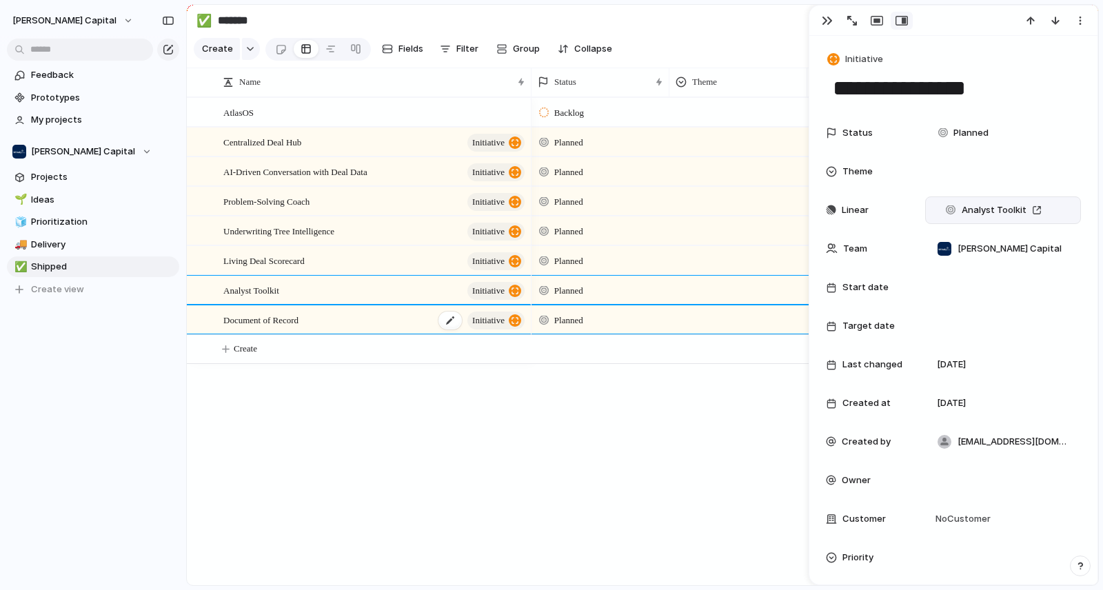
type textarea "**********"
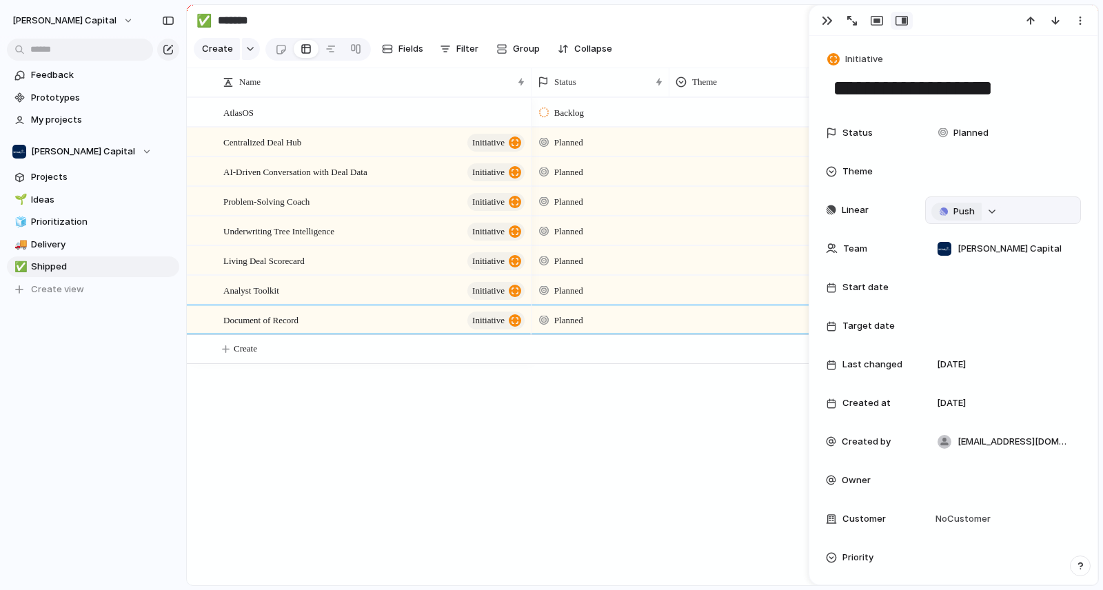
click at [941, 209] on div "button" at bounding box center [944, 212] width 8 height 8
click at [693, 433] on div "Backlog Planned Planned Planned Planned Planned Planned Planned" at bounding box center [815, 341] width 567 height 488
click at [834, 19] on button "button" at bounding box center [827, 21] width 22 height 18
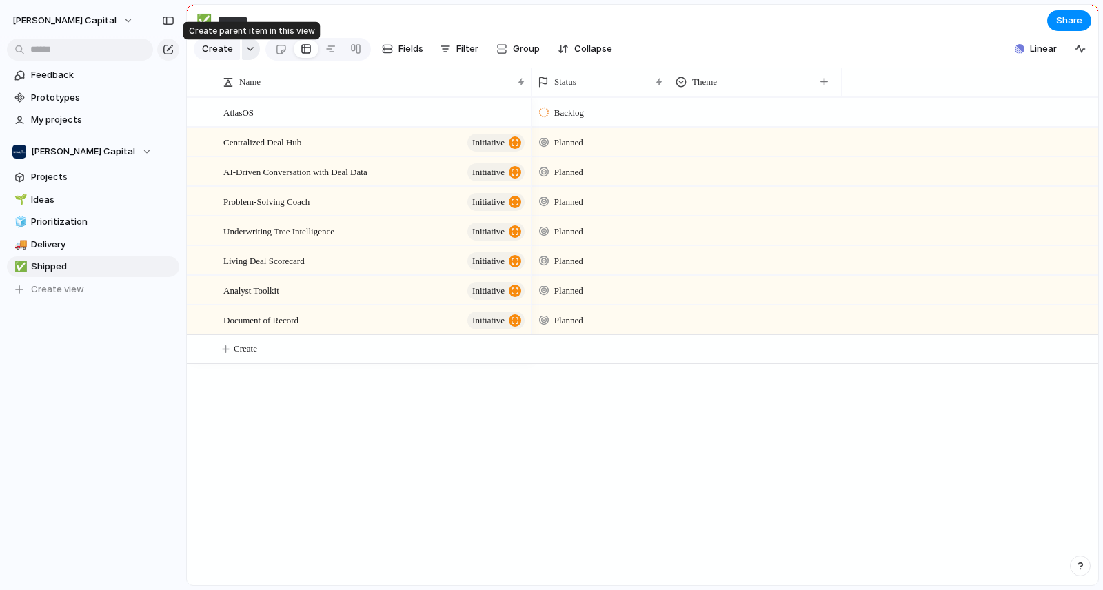
click at [242, 55] on button "button" at bounding box center [251, 49] width 18 height 22
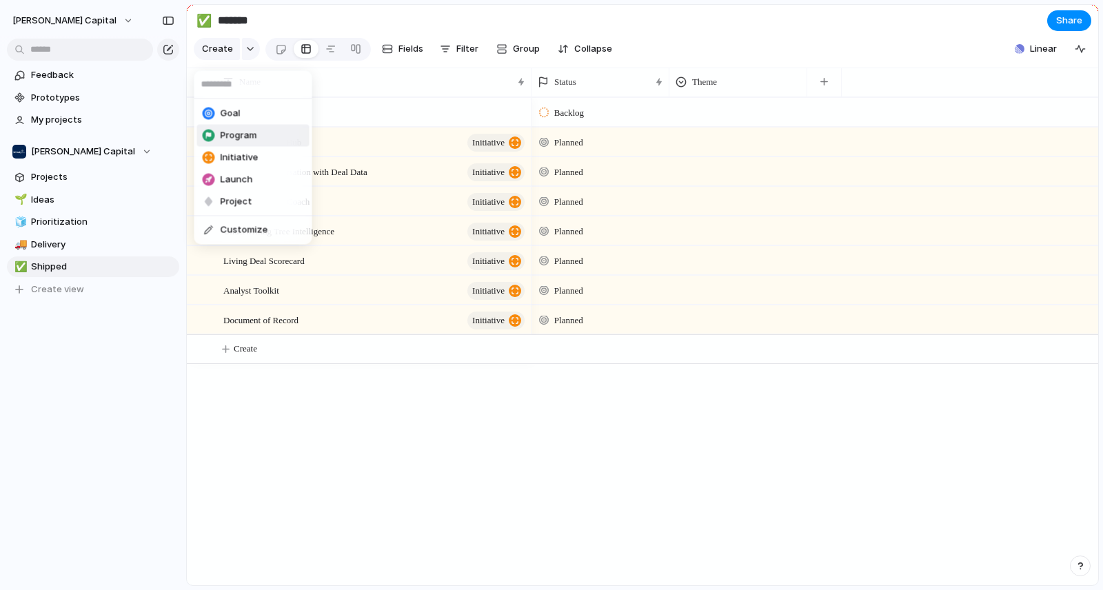
click at [254, 125] on li "Program" at bounding box center [253, 136] width 112 height 22
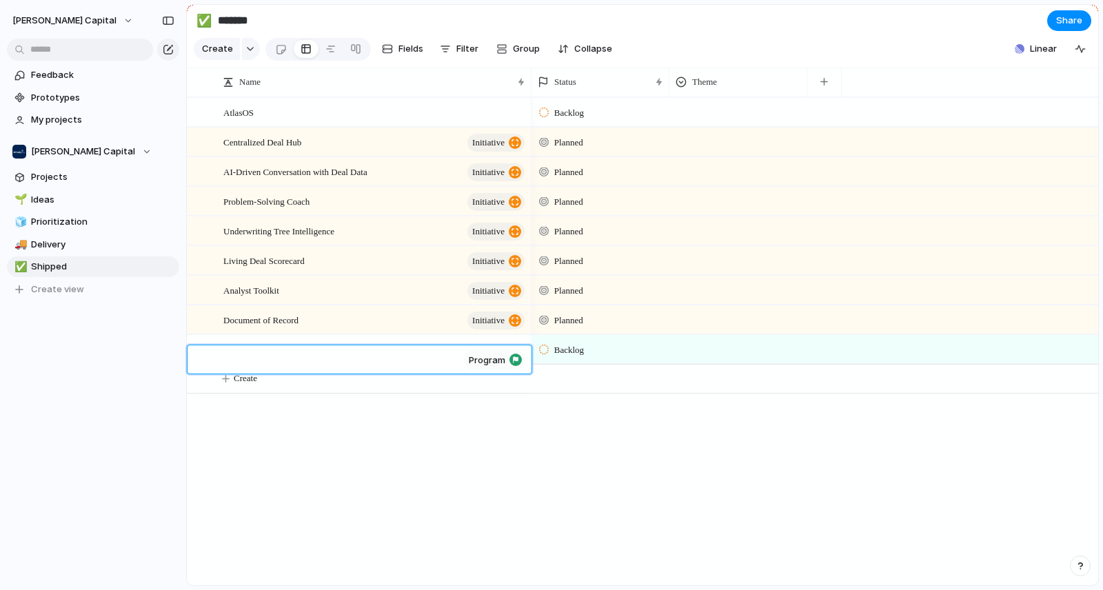
type textarea "*"
click at [475, 360] on span "program" at bounding box center [489, 350] width 31 height 19
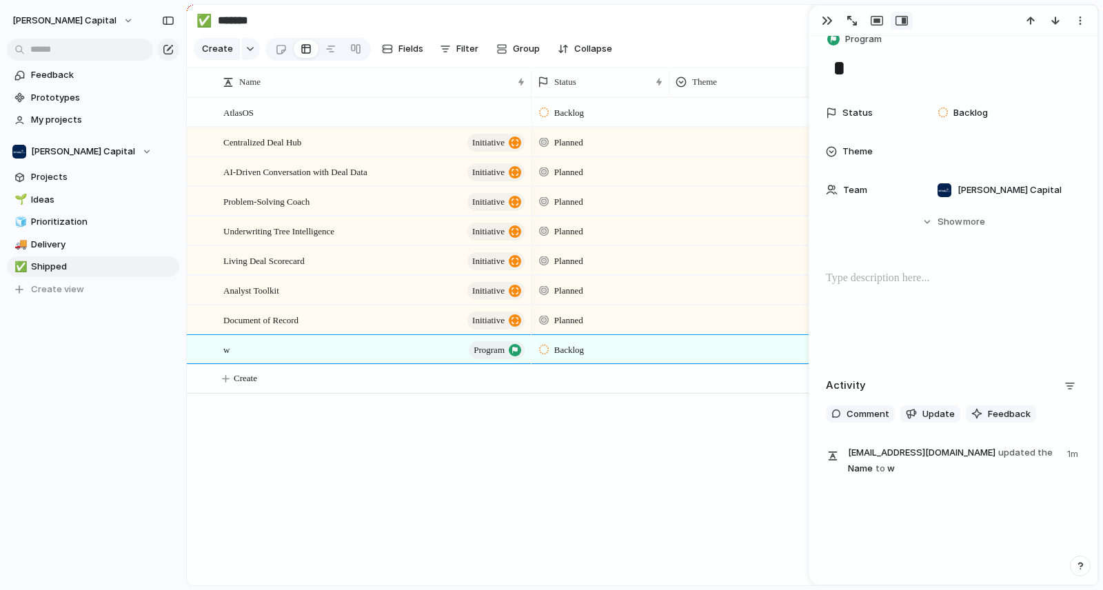
scroll to position [21, 0]
click at [974, 229] on button "Hide Show more" at bounding box center [953, 220] width 255 height 25
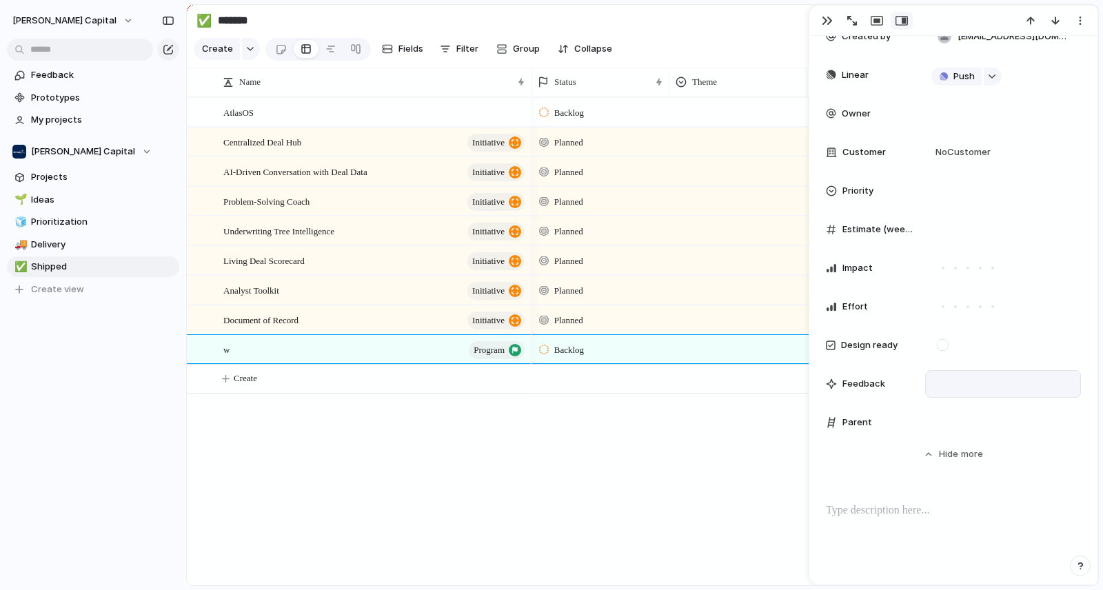
scroll to position [289, 0]
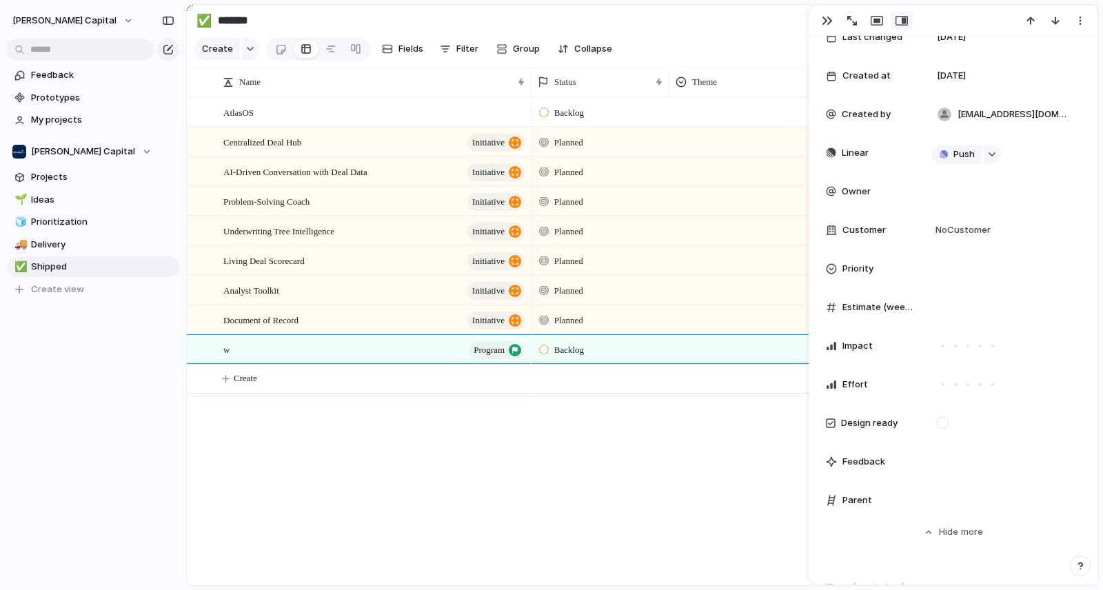
click at [828, 267] on div at bounding box center [831, 268] width 11 height 11
click at [828, 267] on div "Urgent High Medium Low No Priority" at bounding box center [551, 295] width 1103 height 590
click at [867, 316] on div "Estimate (weeks)" at bounding box center [953, 308] width 255 height 28
click at [872, 307] on span "Estimate (weeks)" at bounding box center [879, 308] width 72 height 14
click at [1027, 303] on input "*" at bounding box center [978, 308] width 95 height 10
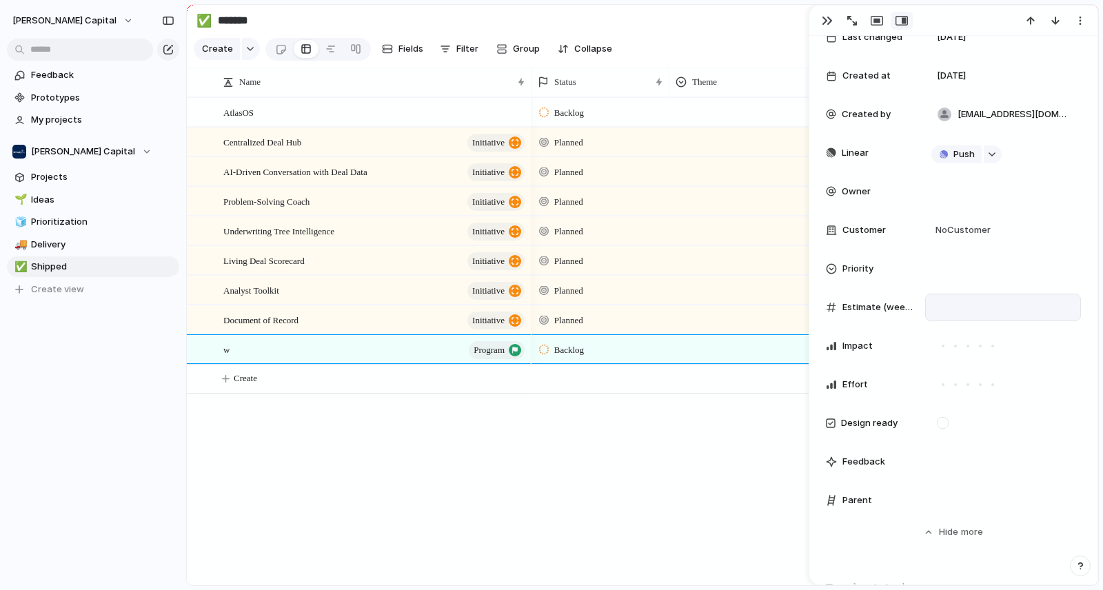
type input "*"
click at [1027, 309] on input "*" at bounding box center [978, 308] width 95 height 10
drag, startPoint x: 961, startPoint y: 308, endPoint x: 909, endPoint y: 307, distance: 51.7
click at [909, 307] on div "Estimate (weeks) *" at bounding box center [953, 308] width 255 height 28
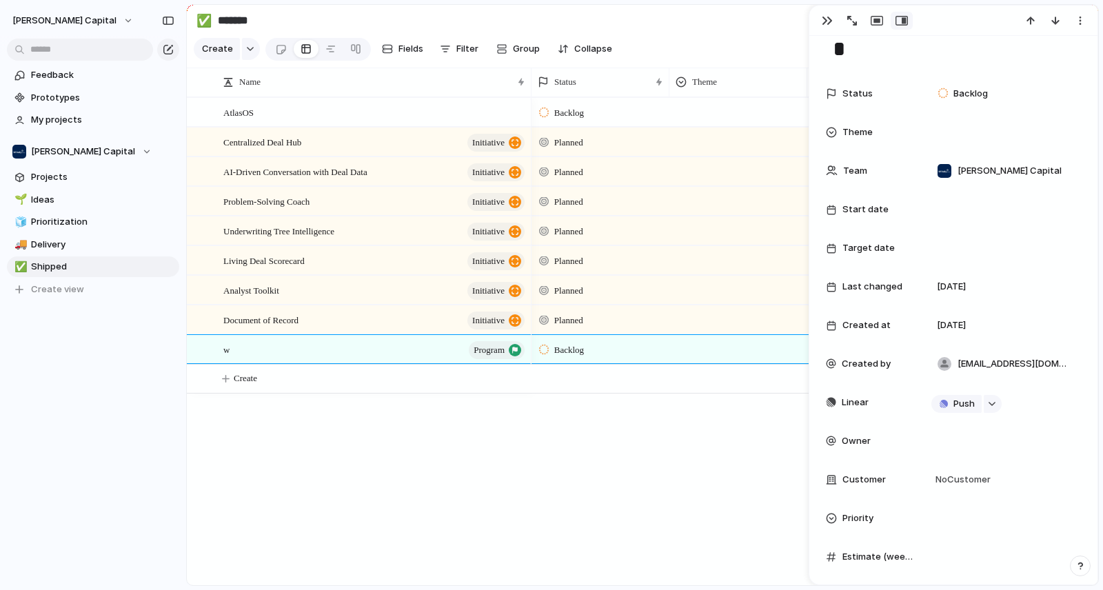
scroll to position [0, 0]
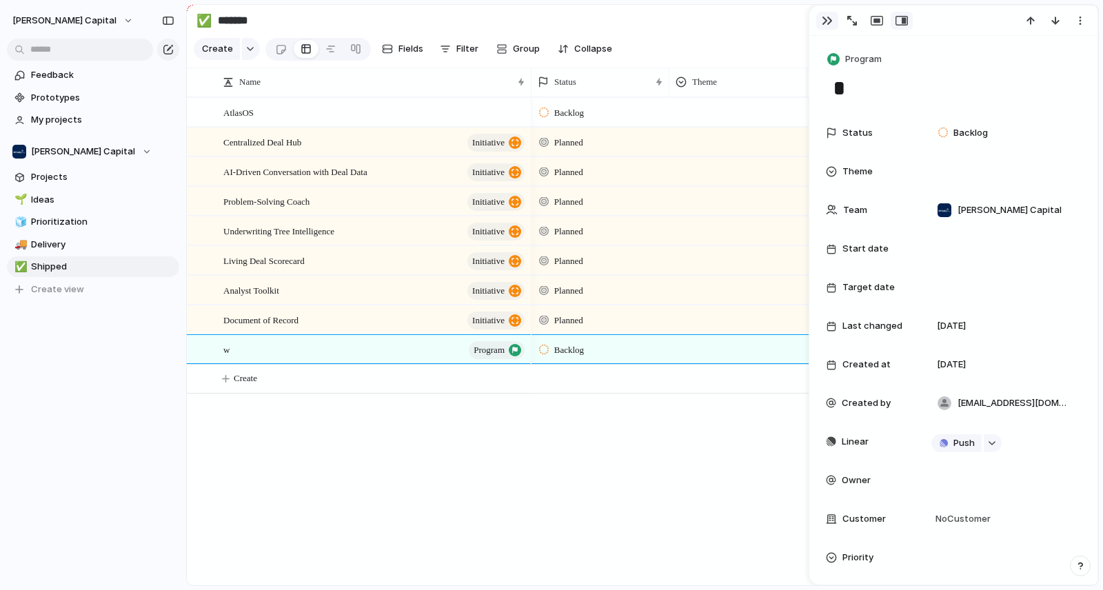
click at [827, 21] on div "button" at bounding box center [827, 20] width 11 height 11
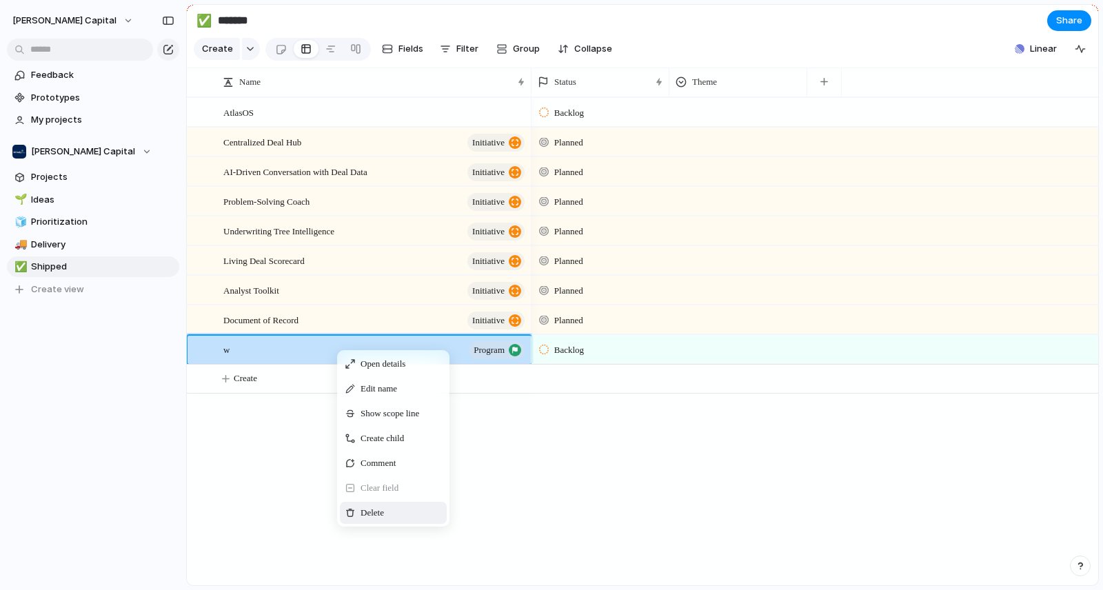
click at [392, 523] on div "Delete" at bounding box center [393, 513] width 107 height 22
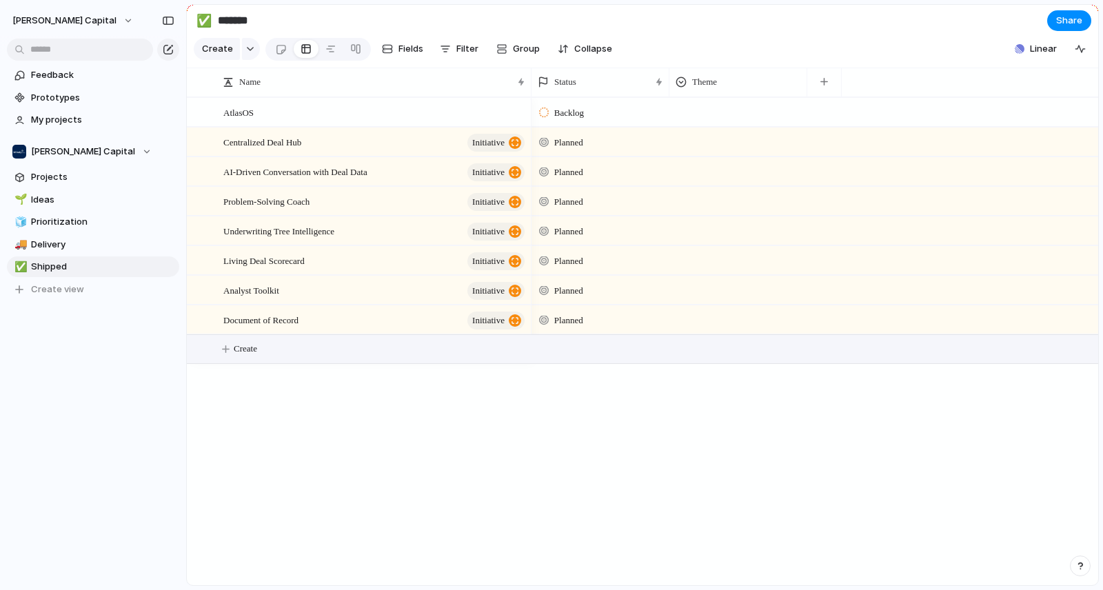
click at [485, 472] on div "AtlasOS Centralized Deal Hub initiative AI-Driven Conversation with Deal Data i…" at bounding box center [642, 341] width 911 height 488
